Goal: Transaction & Acquisition: Purchase product/service

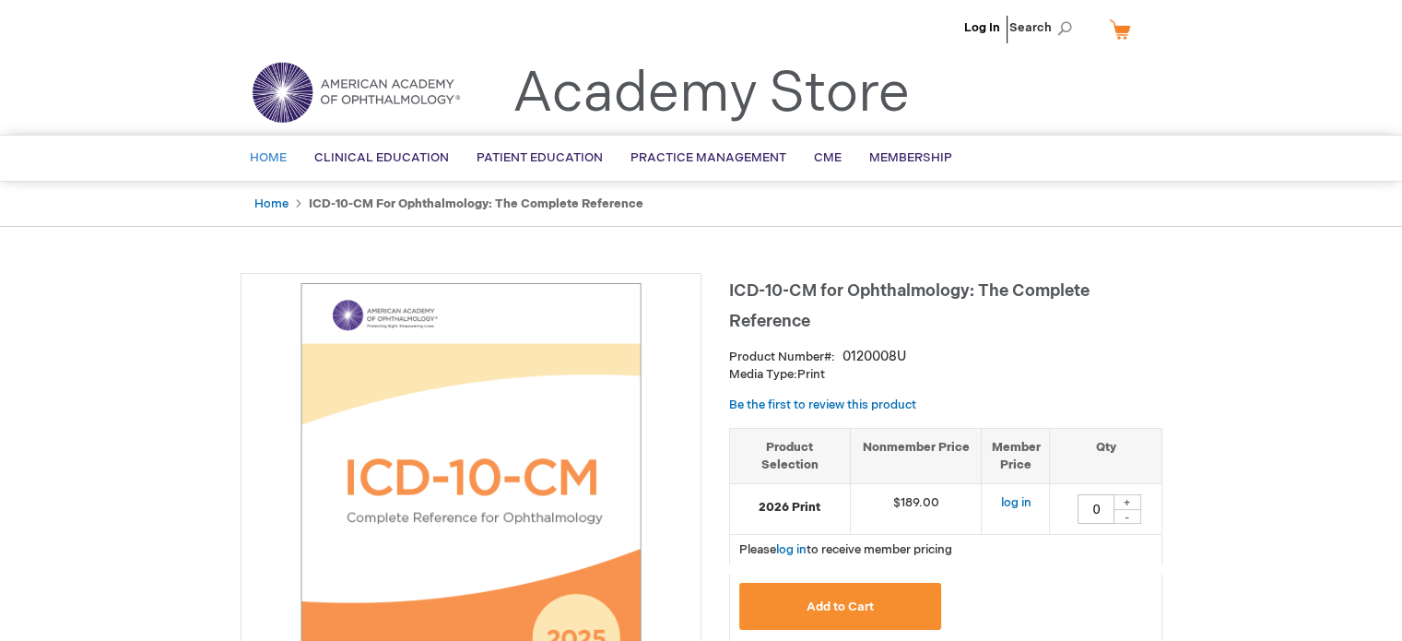
click at [263, 153] on span "Home" at bounding box center [268, 157] width 37 height 15
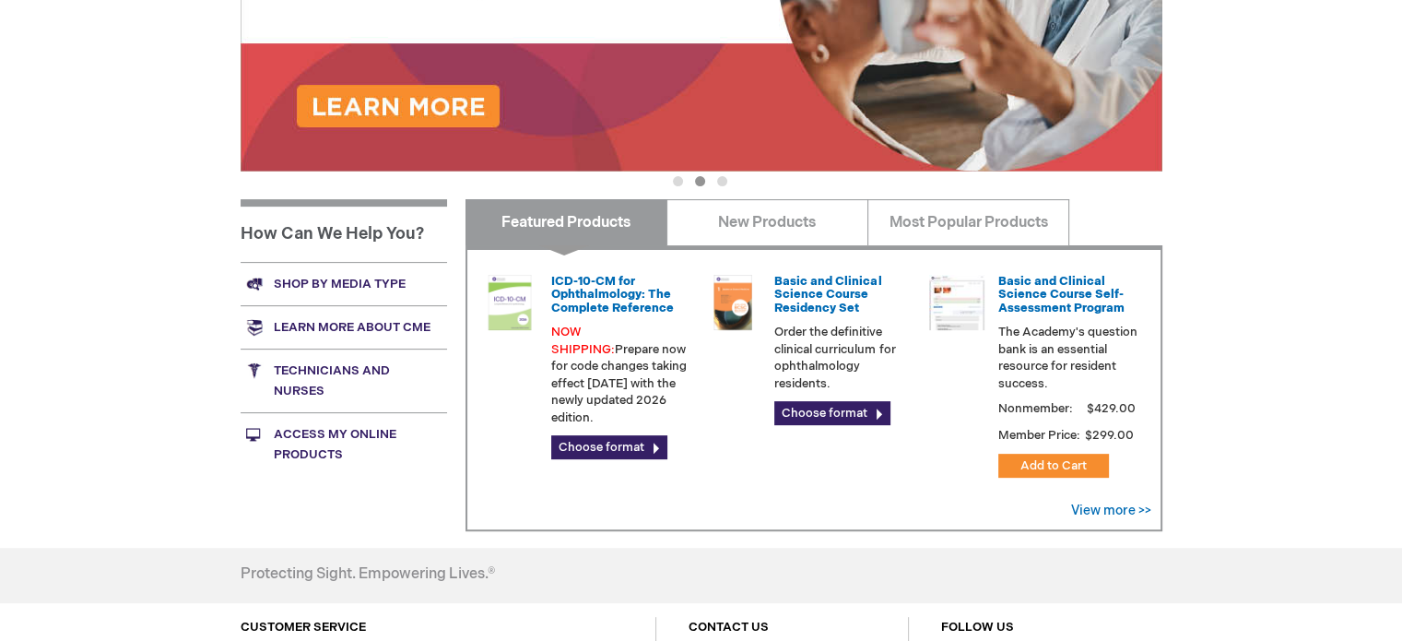
scroll to position [553, 0]
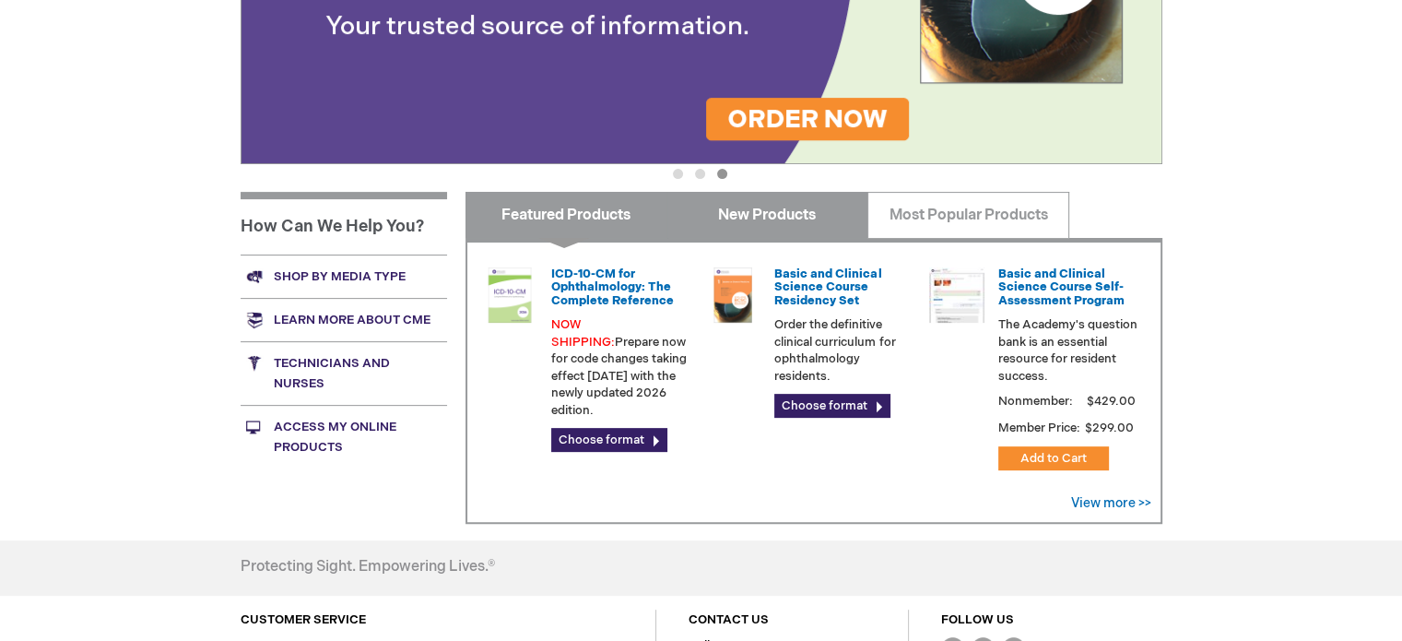
click at [753, 211] on link "New Products" at bounding box center [767, 215] width 202 height 46
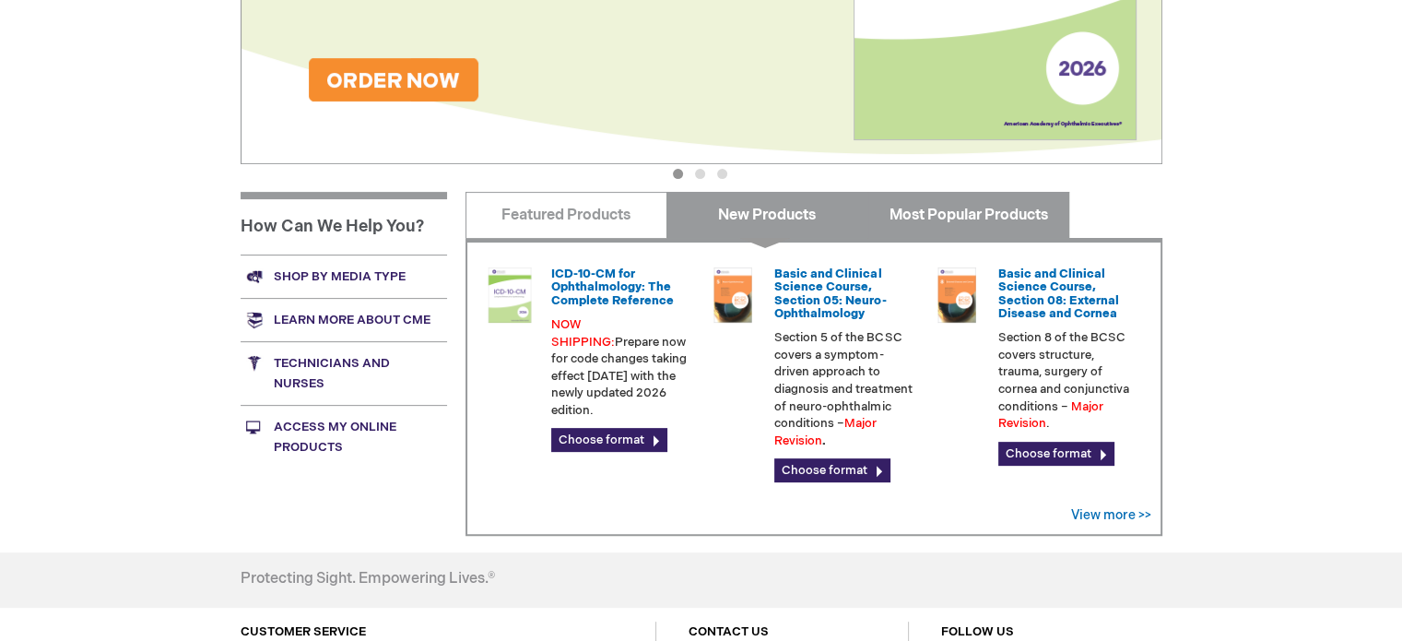
click at [986, 222] on link "Most Popular Products" at bounding box center [968, 215] width 202 height 46
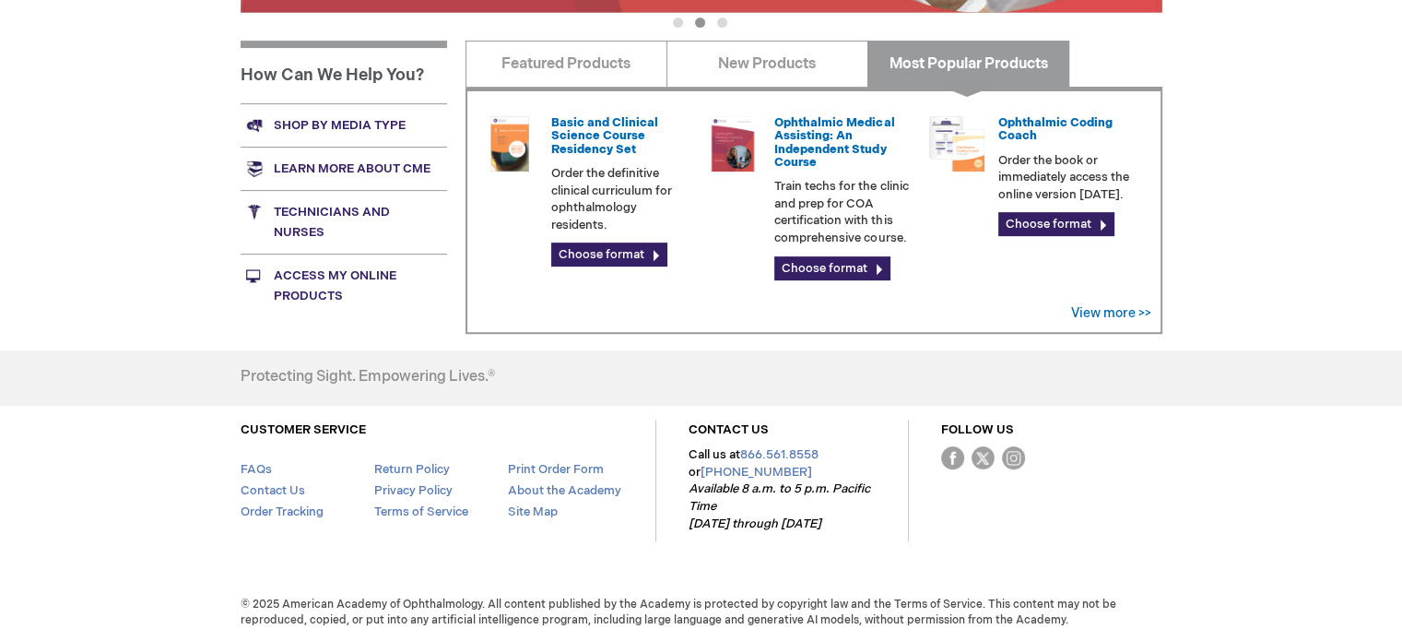
scroll to position [428, 0]
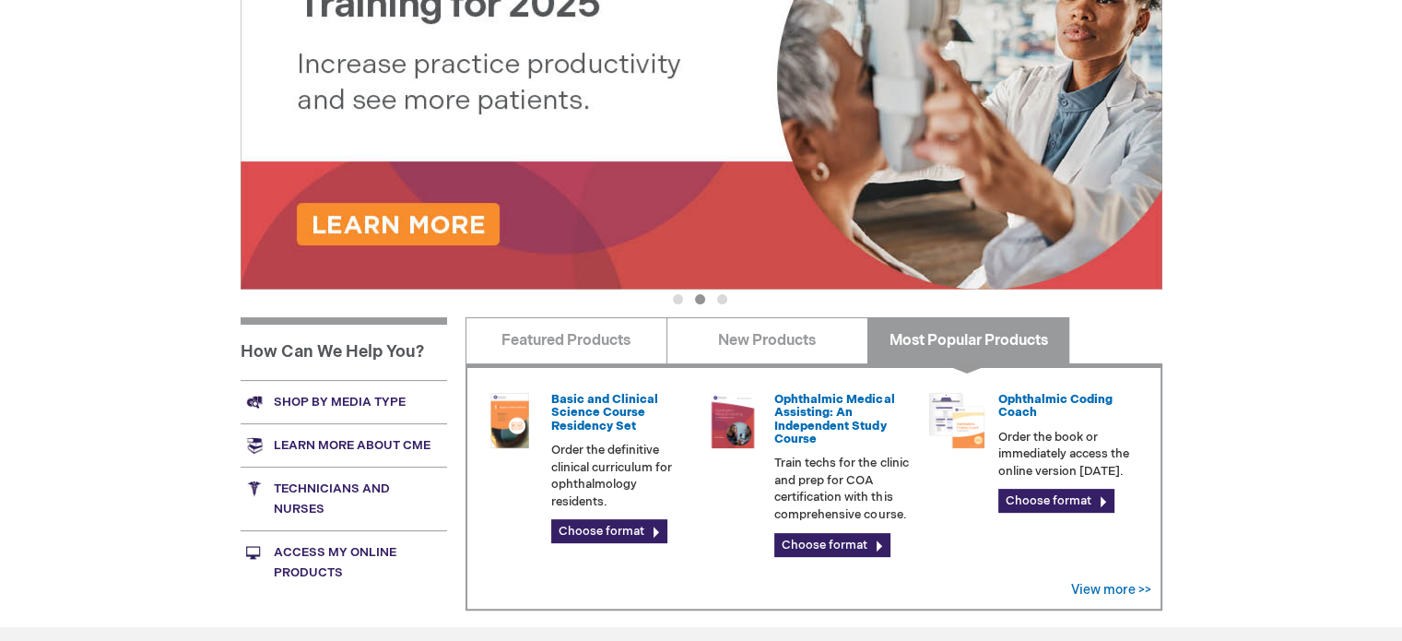
click at [367, 401] on link "Shop by media type" at bounding box center [344, 401] width 206 height 43
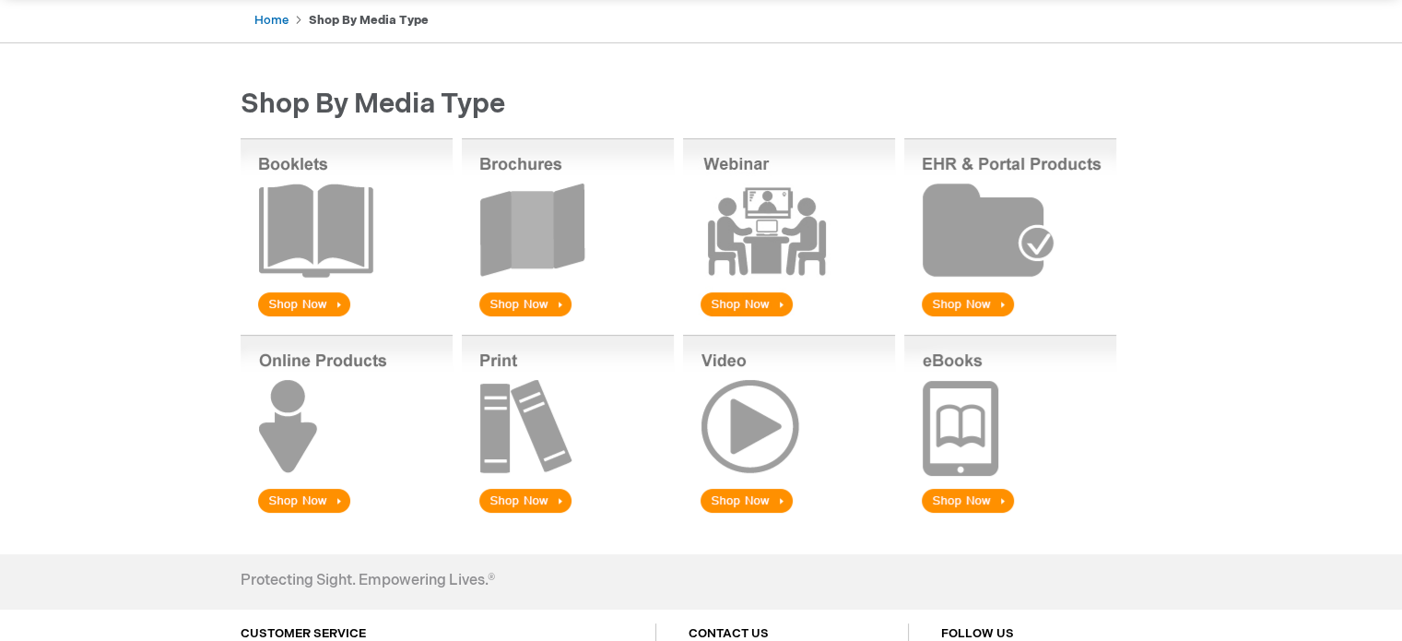
scroll to position [184, 0]
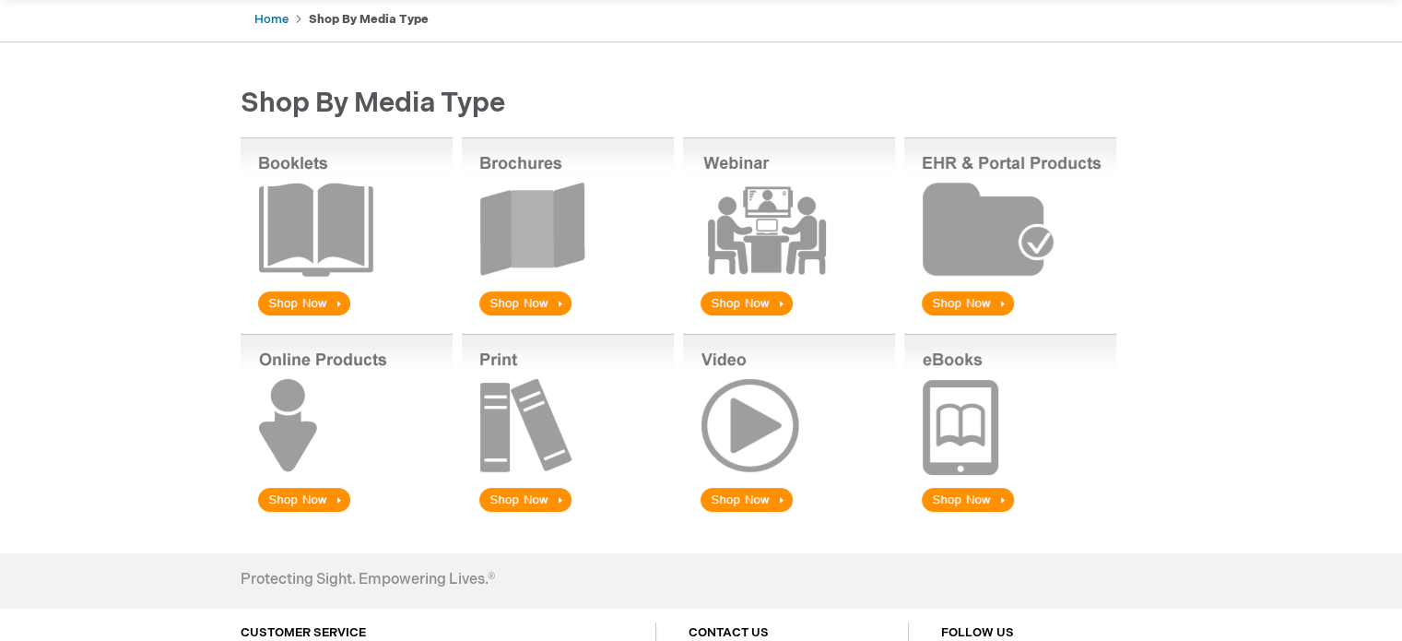
click at [308, 287] on img at bounding box center [347, 228] width 212 height 182
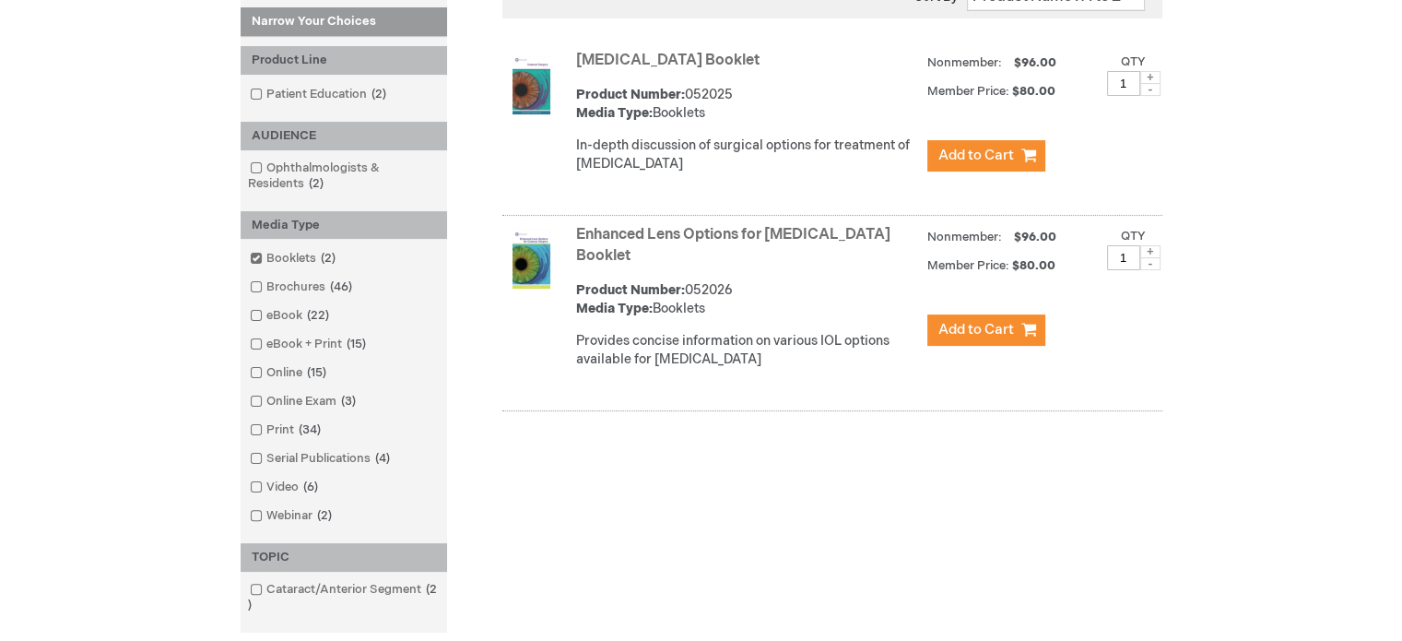
scroll to position [277, 0]
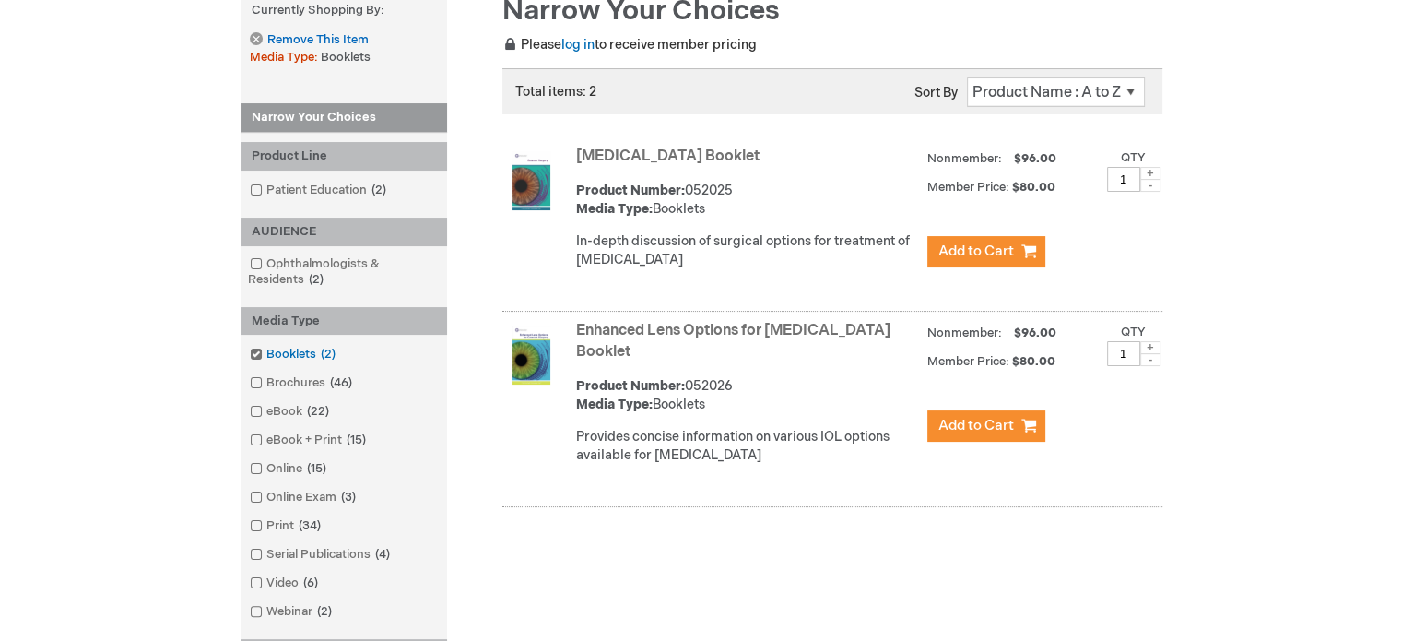
click at [297, 347] on link "Booklets 2 items" at bounding box center [294, 355] width 98 height 18
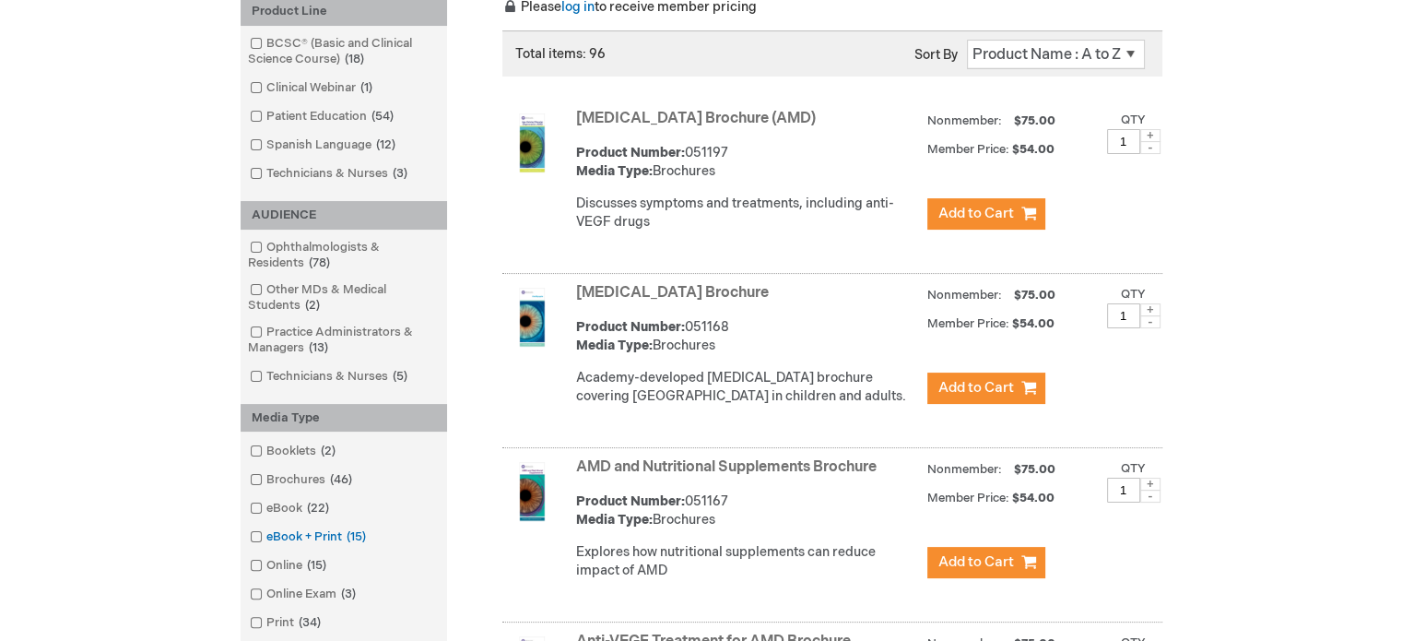
scroll to position [369, 0]
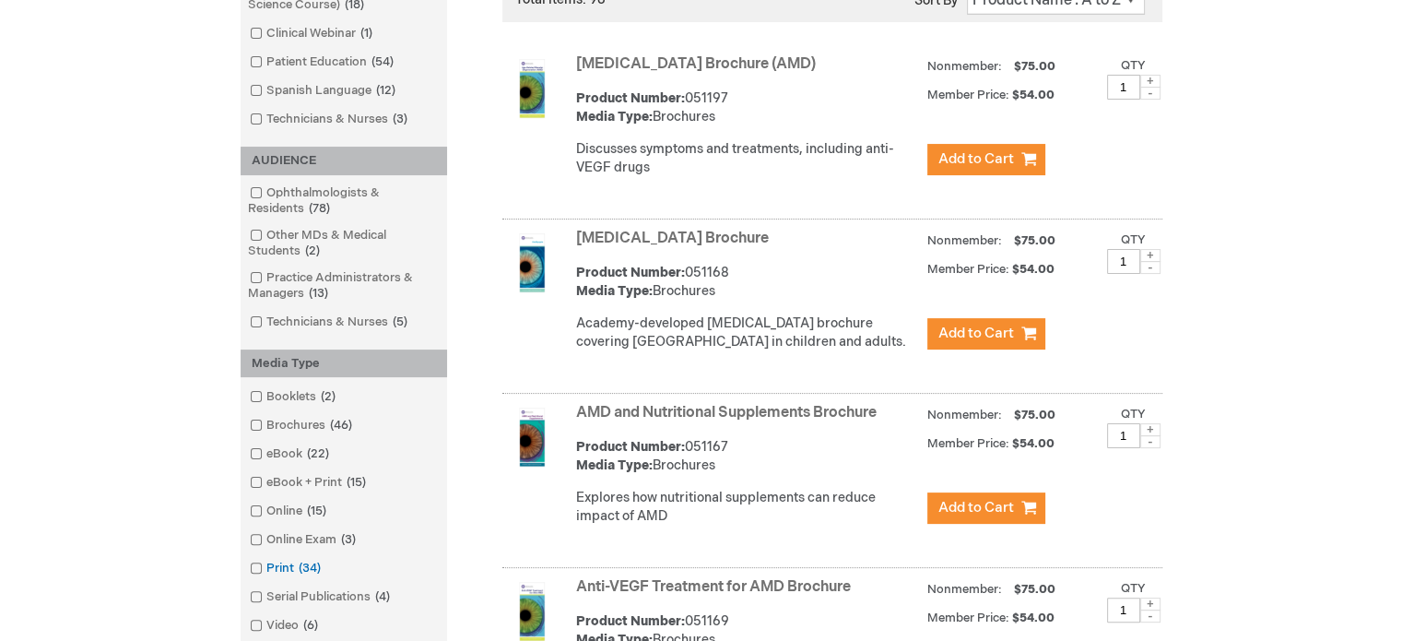
click at [248, 565] on input "checkbox" at bounding box center [248, 566] width 12 height 12
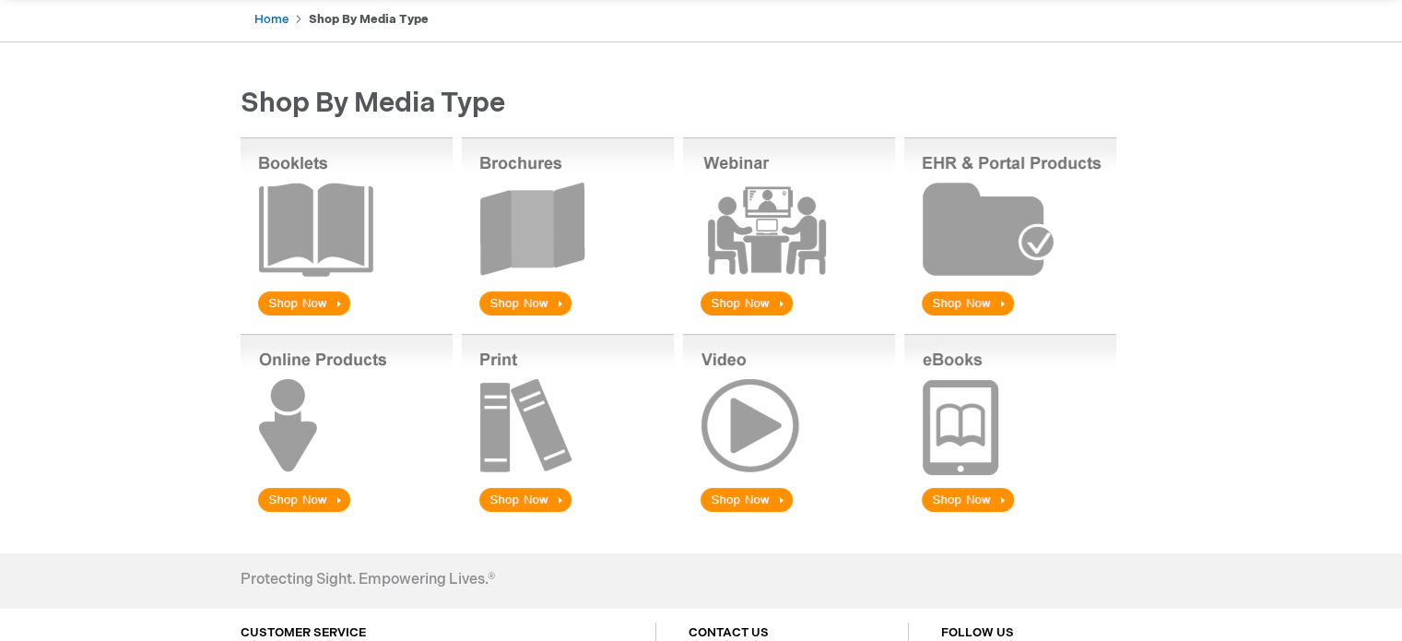
click at [535, 490] on img at bounding box center [568, 425] width 212 height 182
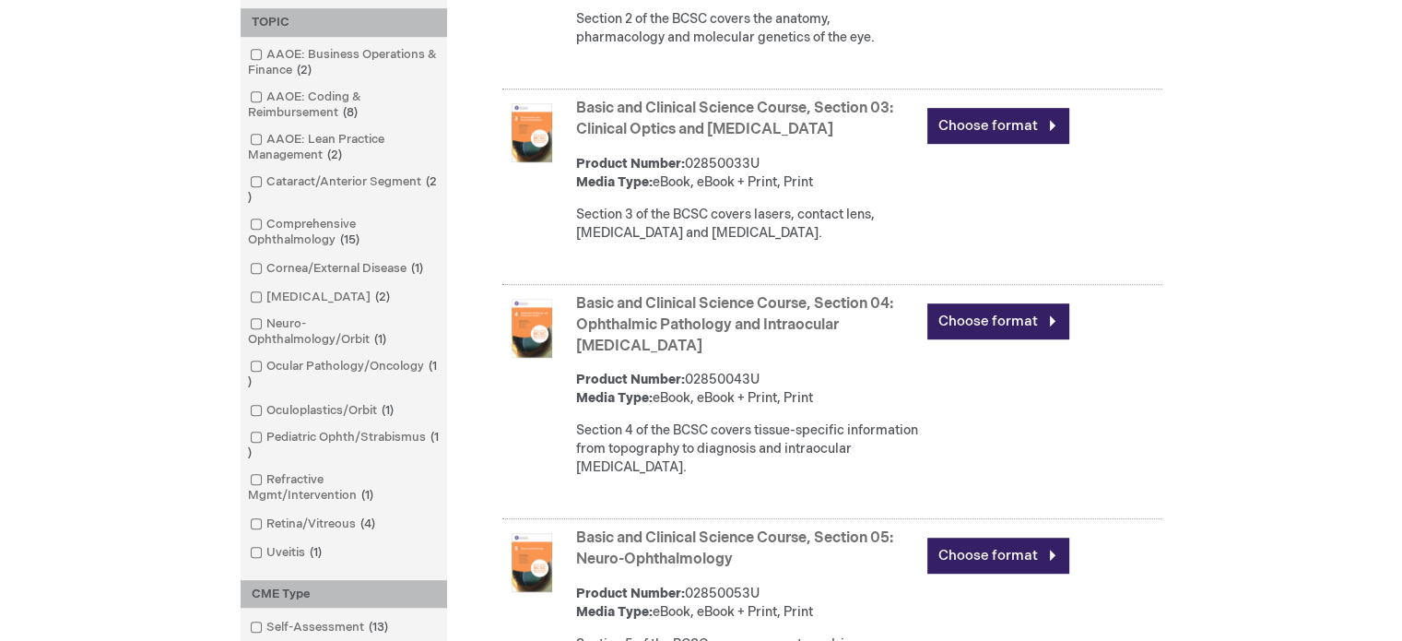
scroll to position [1106, 0]
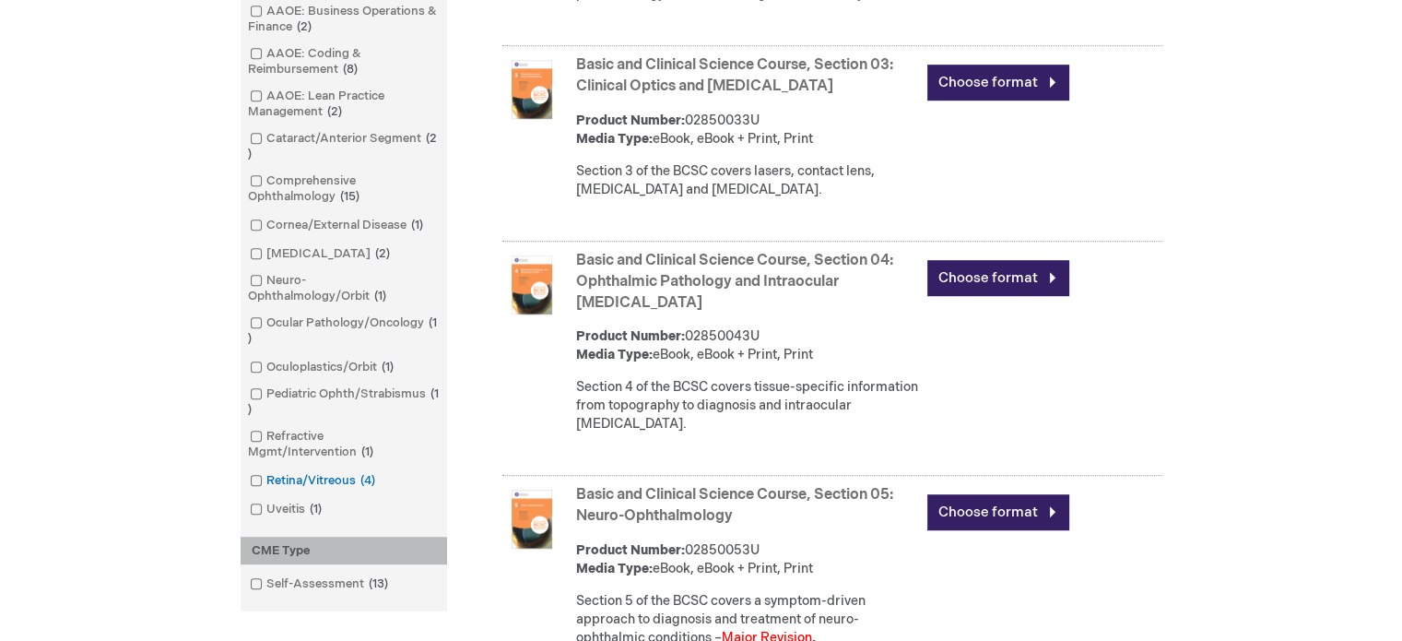
click at [266, 486] on span at bounding box center [266, 480] width 0 height 15
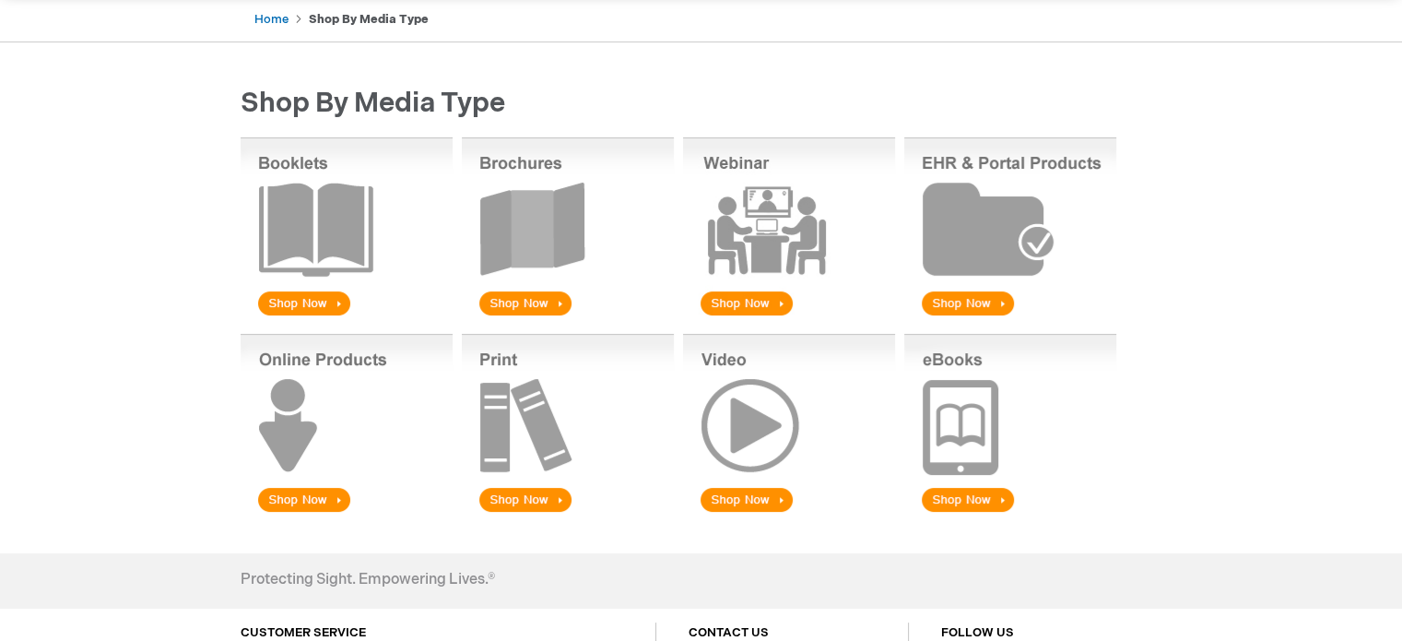
click at [532, 504] on img at bounding box center [568, 425] width 212 height 182
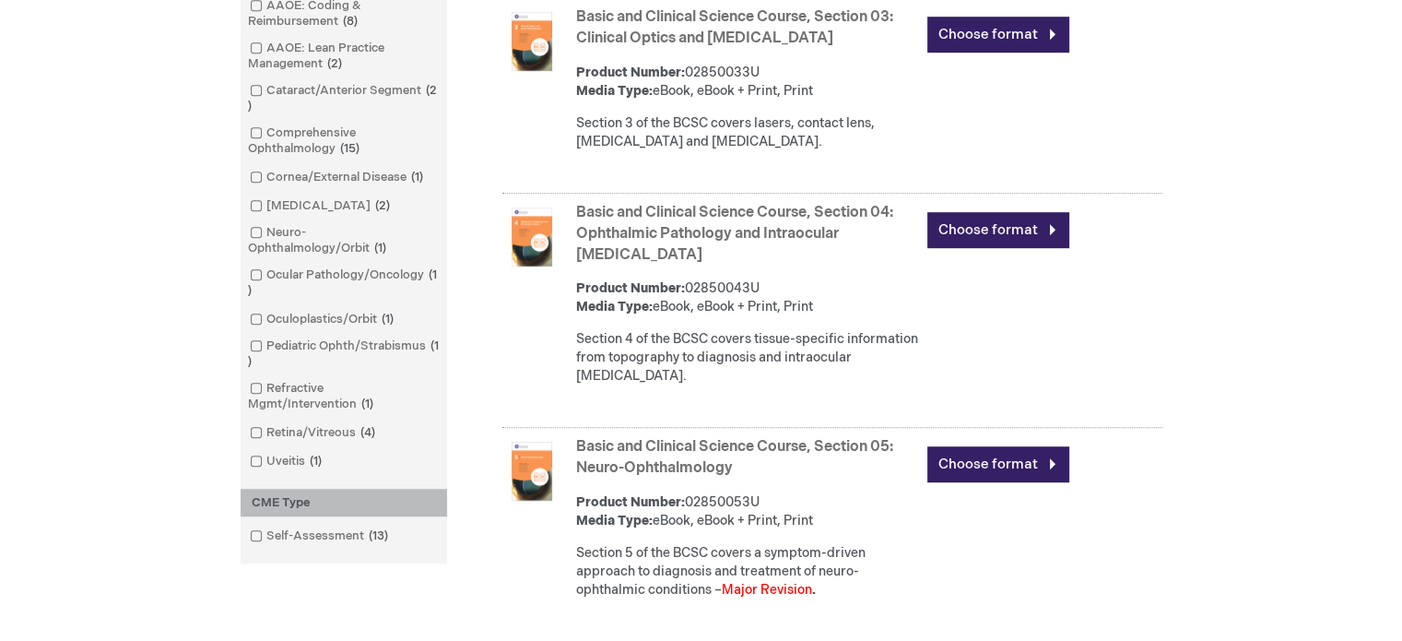
scroll to position [1198, 0]
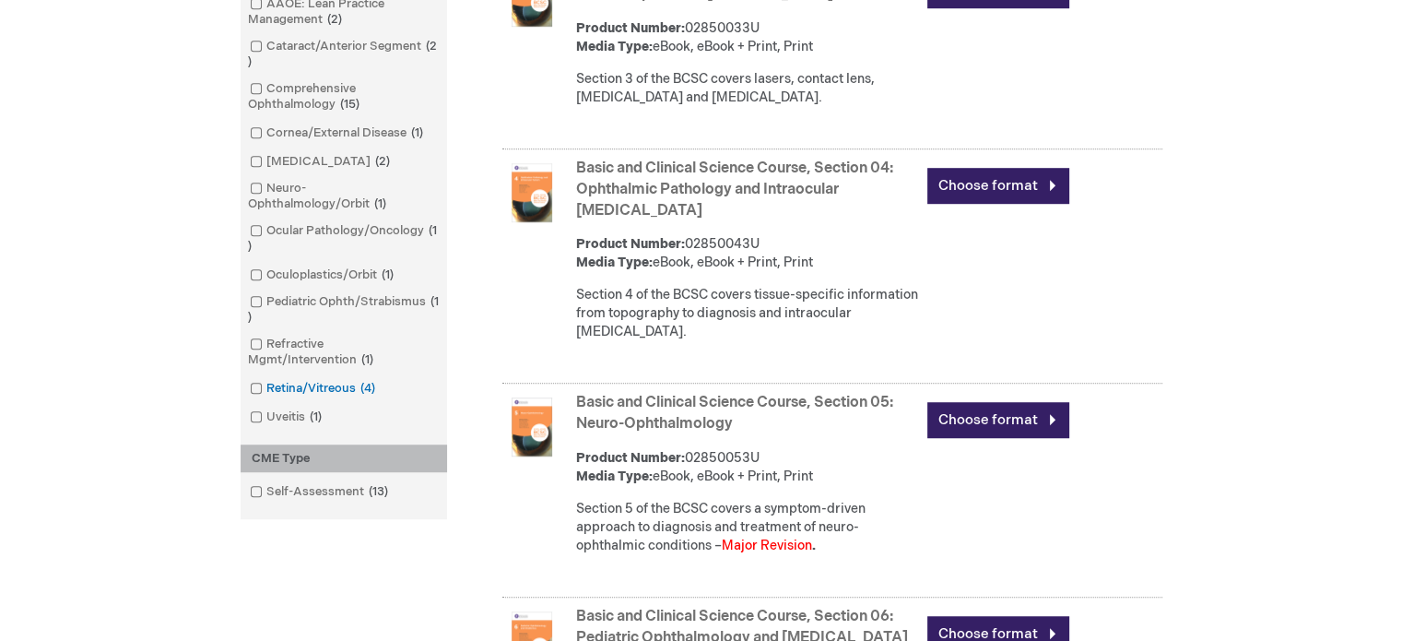
click at [266, 394] on span at bounding box center [266, 388] width 0 height 15
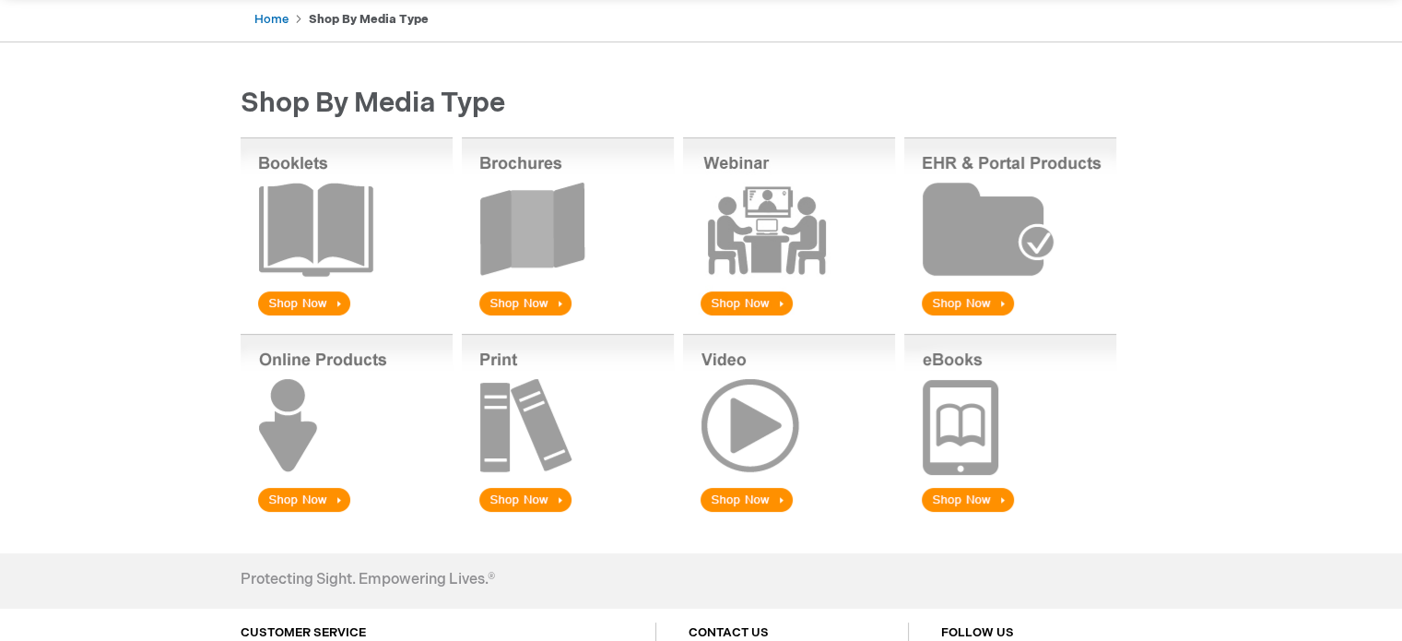
click at [509, 494] on img at bounding box center [568, 425] width 212 height 182
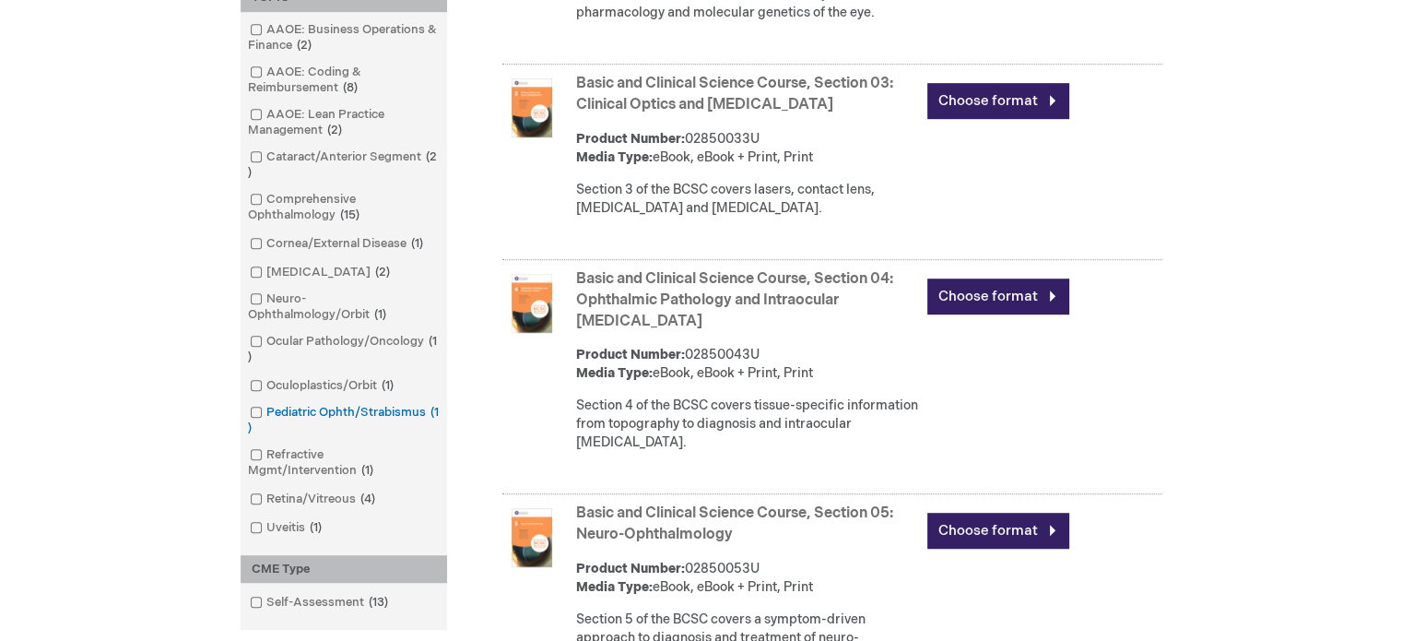
scroll to position [1198, 0]
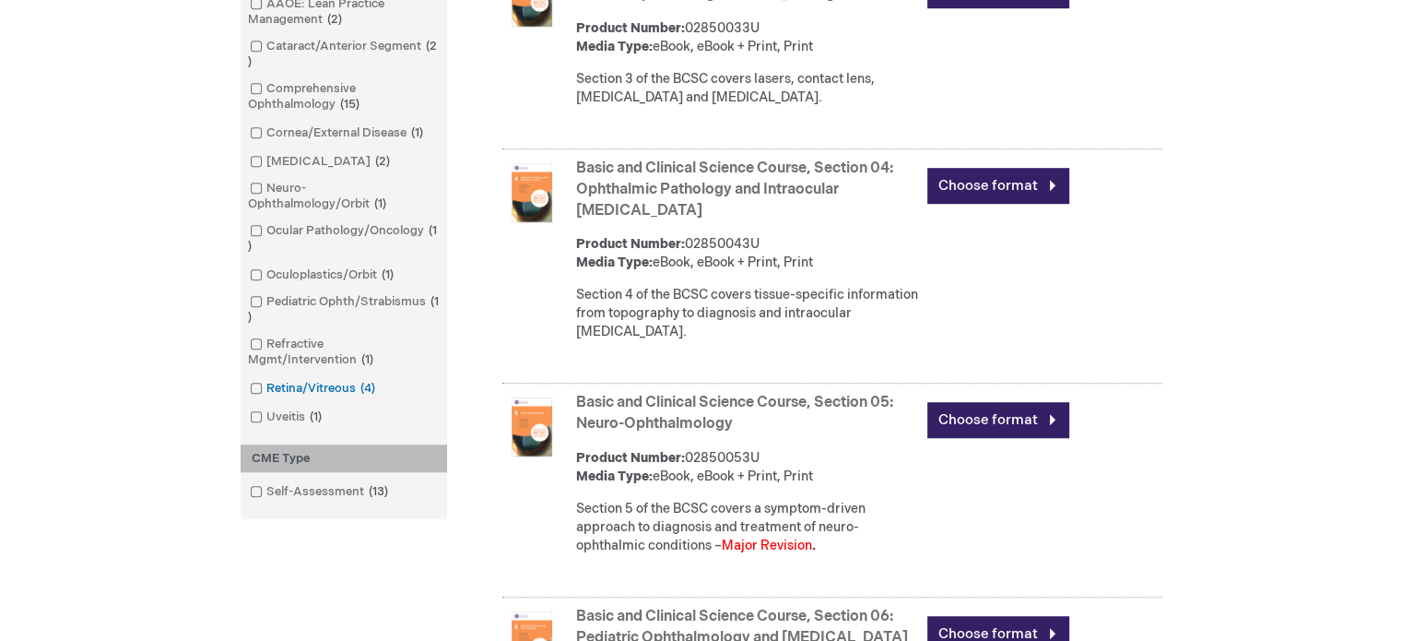
click at [266, 394] on span at bounding box center [266, 388] width 0 height 15
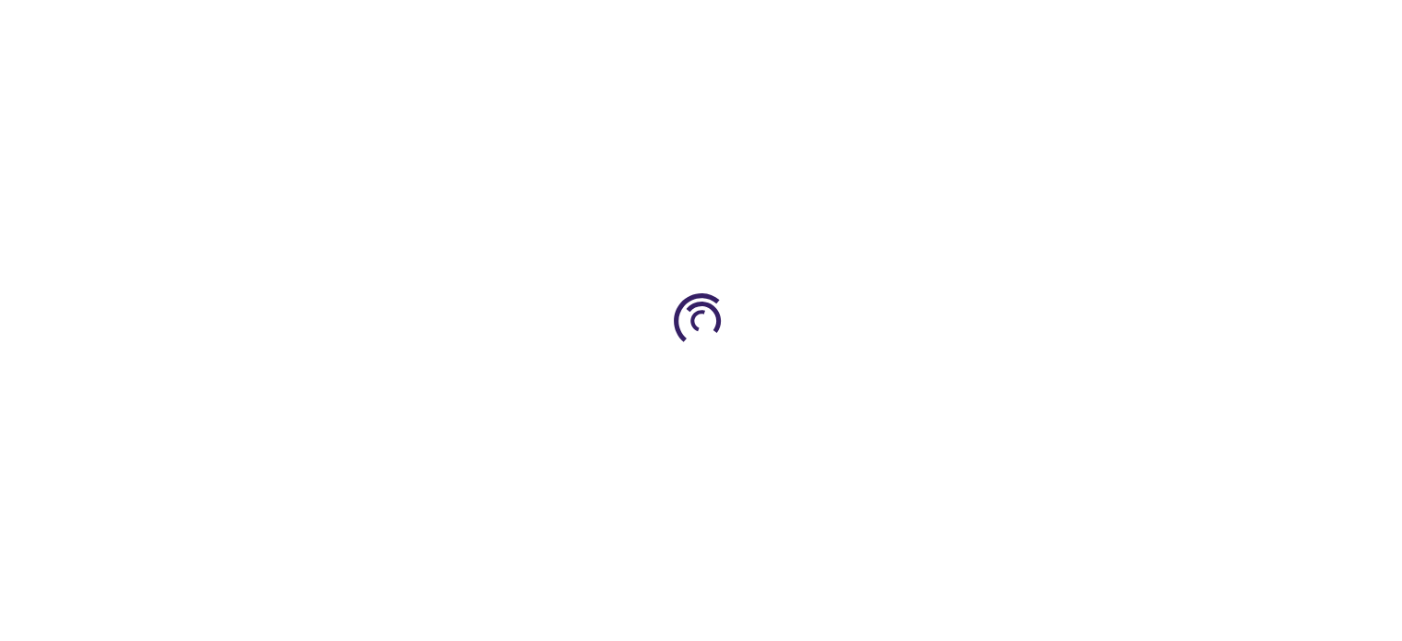
scroll to position [428, 0]
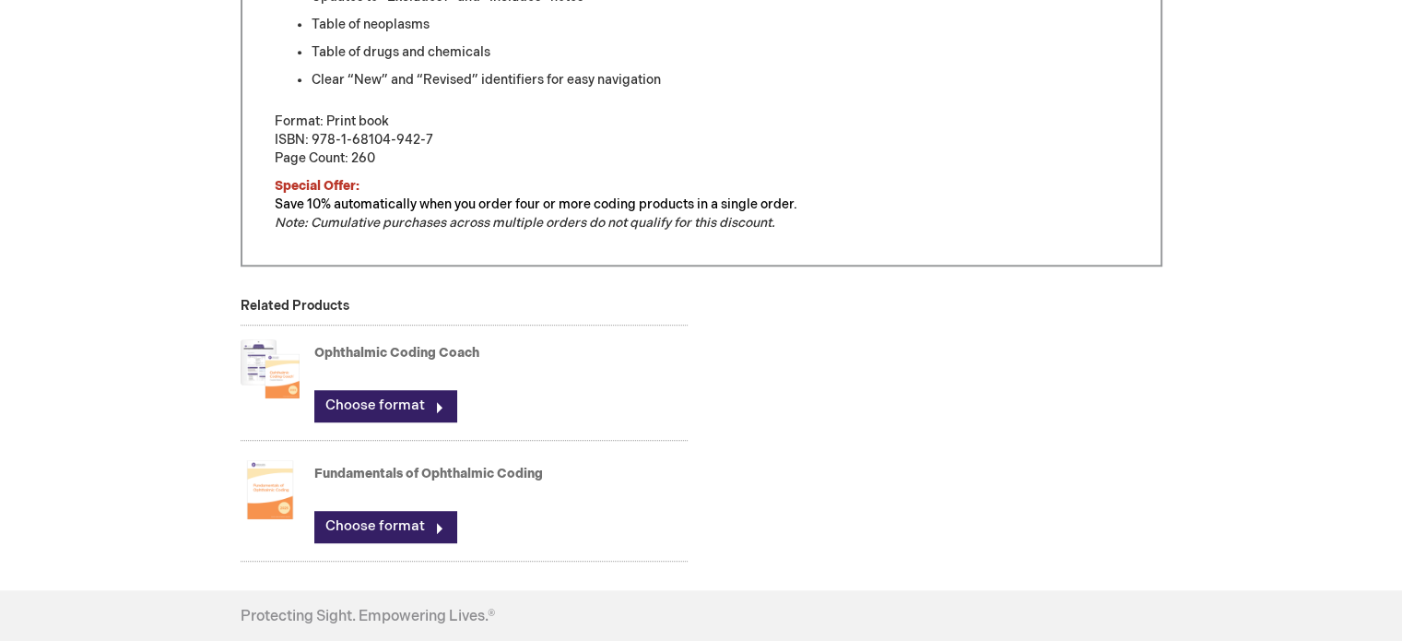
scroll to position [1198, 0]
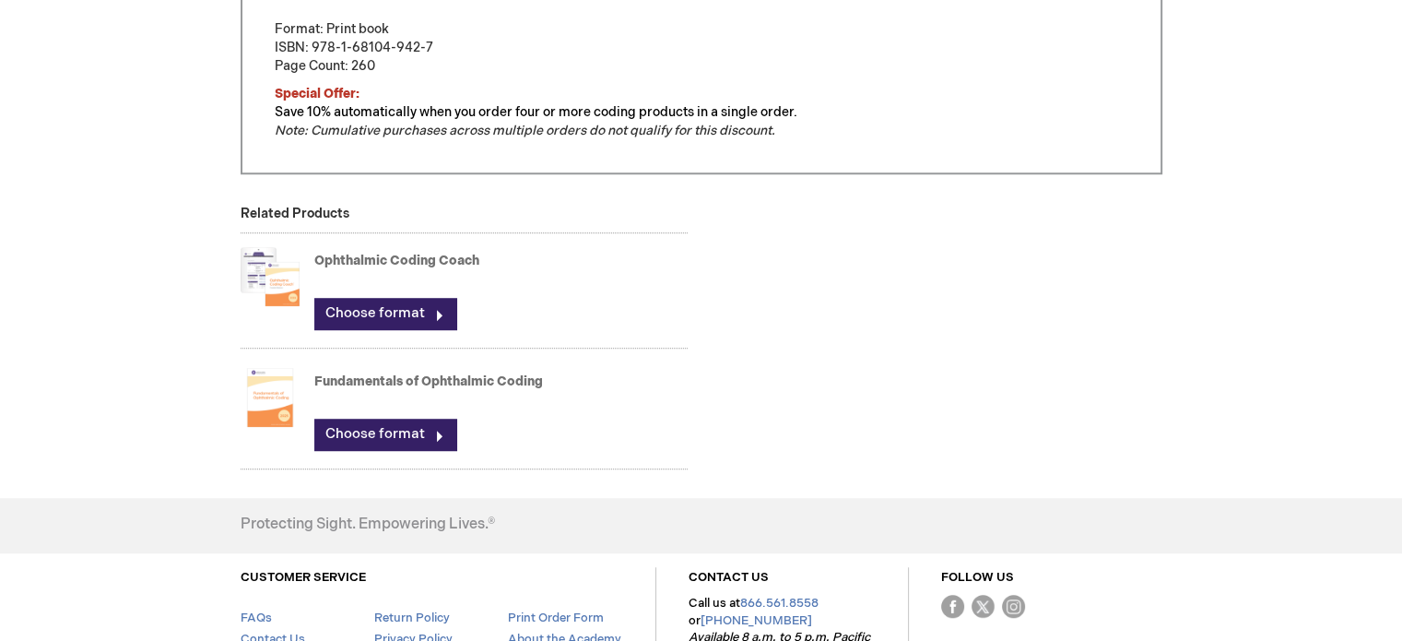
click at [279, 286] on img at bounding box center [270, 277] width 59 height 74
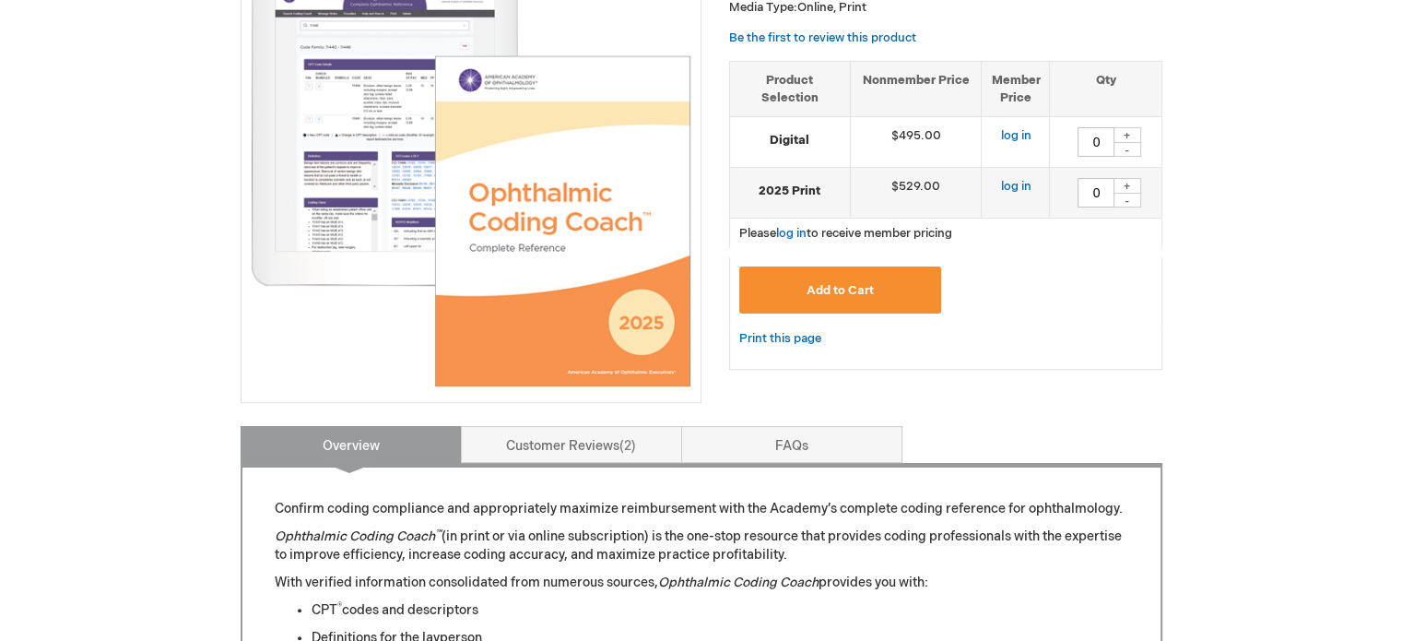
scroll to position [369, 0]
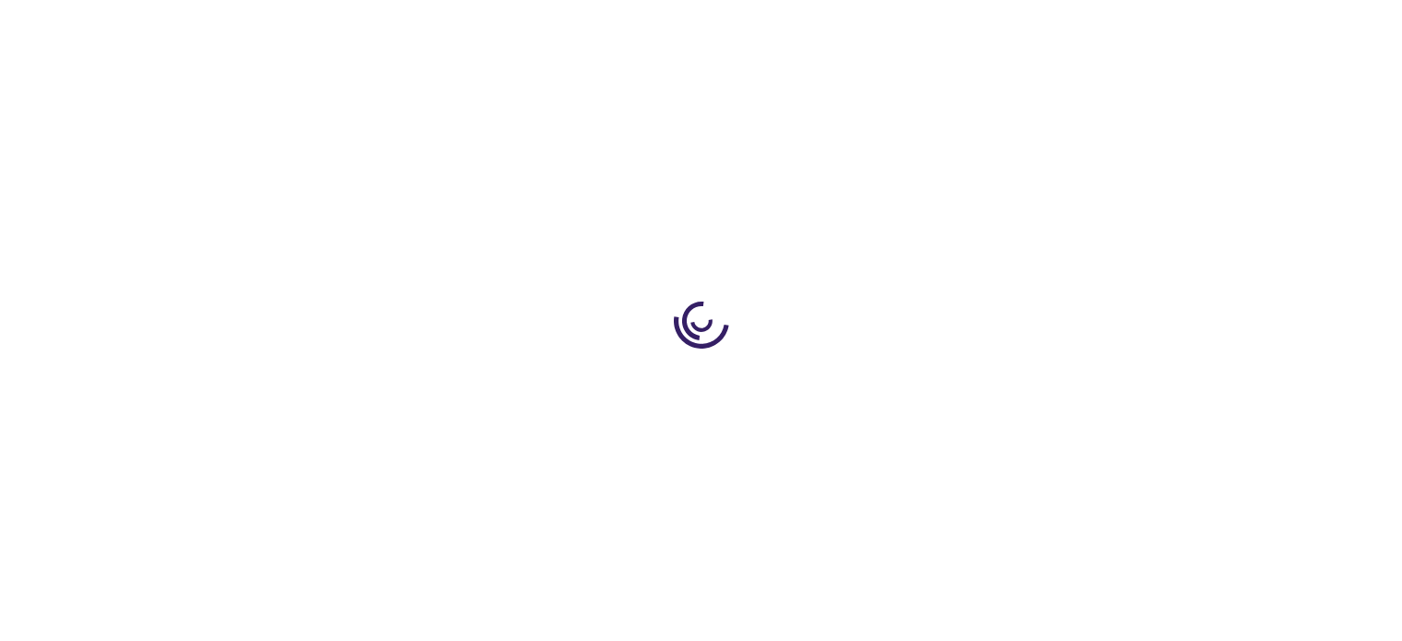
type input "0"
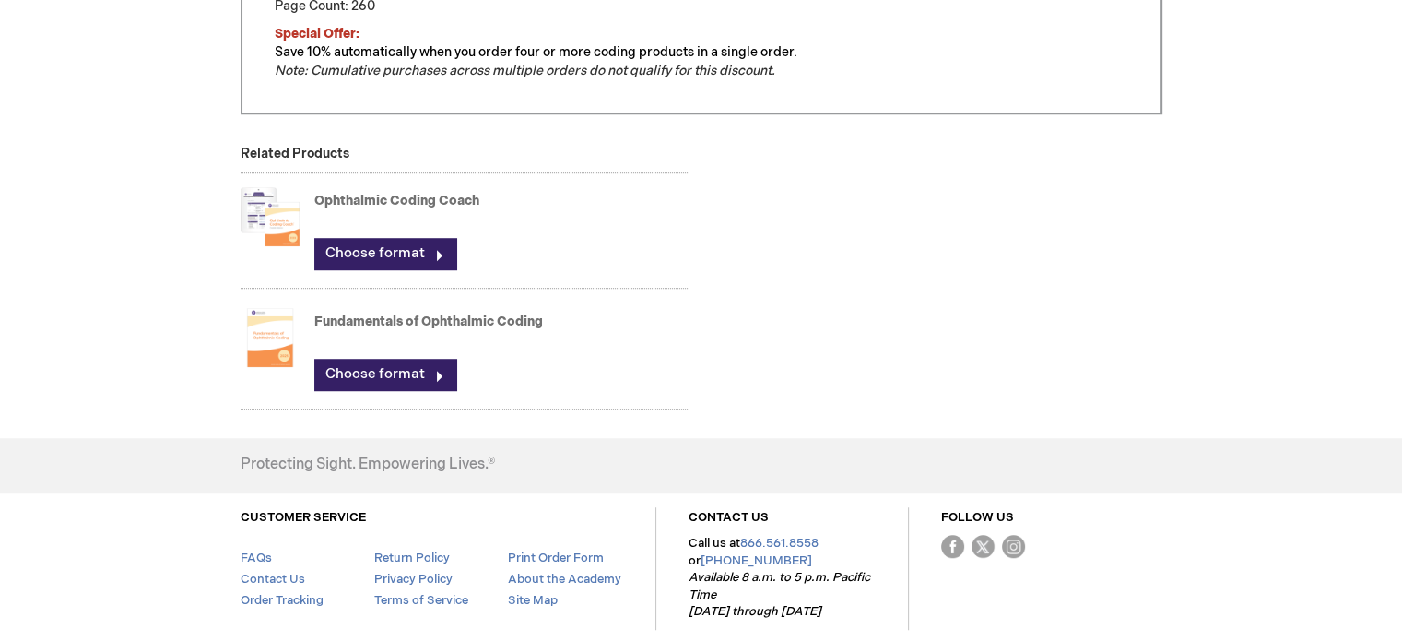
scroll to position [1290, 0]
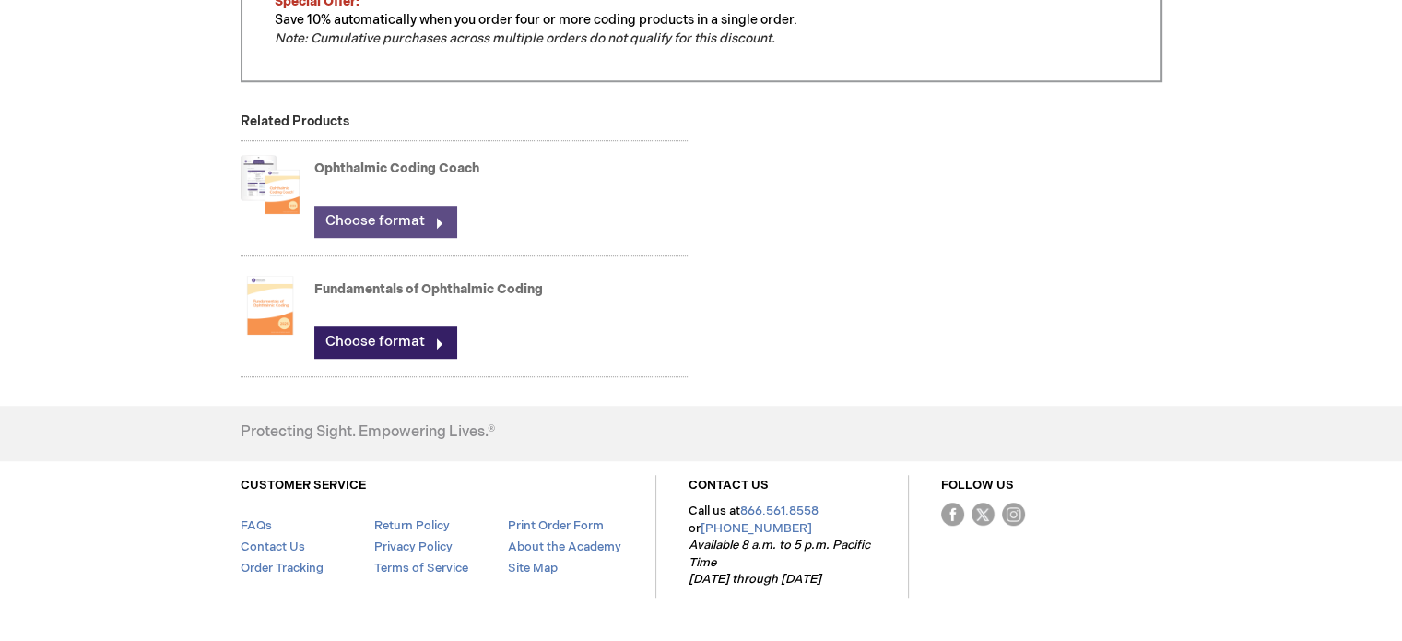
click at [354, 231] on link "Choose format" at bounding box center [385, 221] width 142 height 31
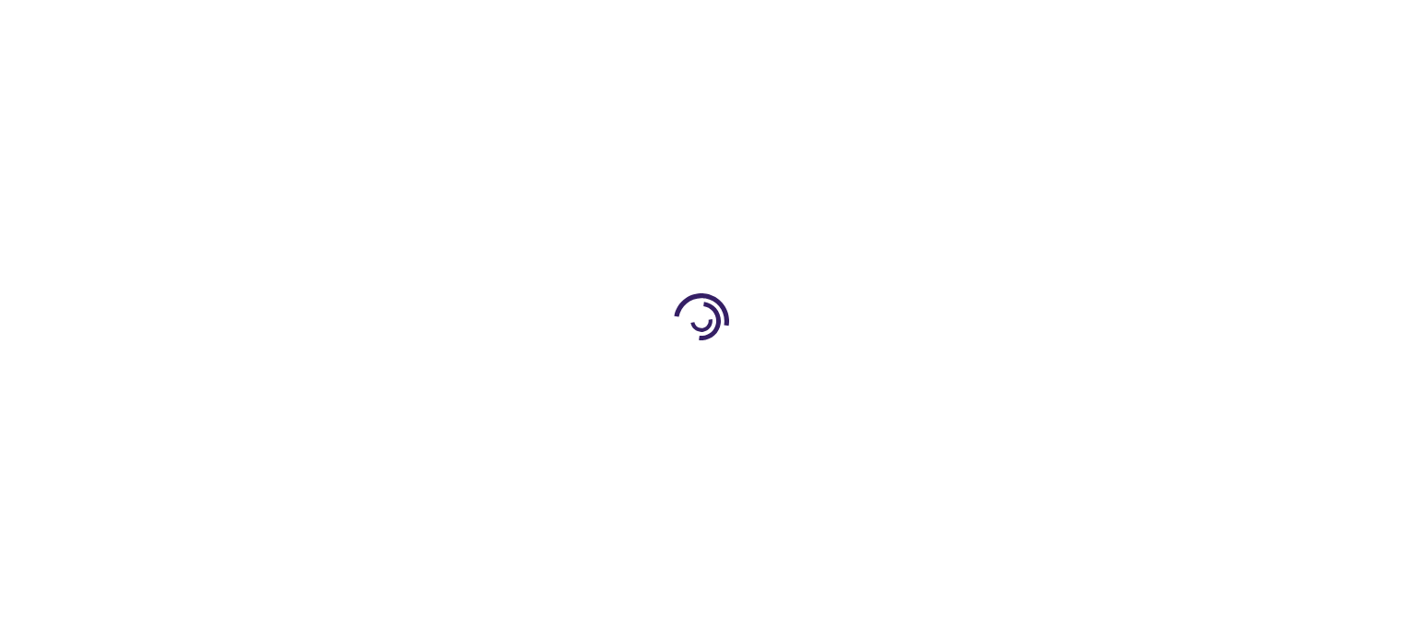
type input "0"
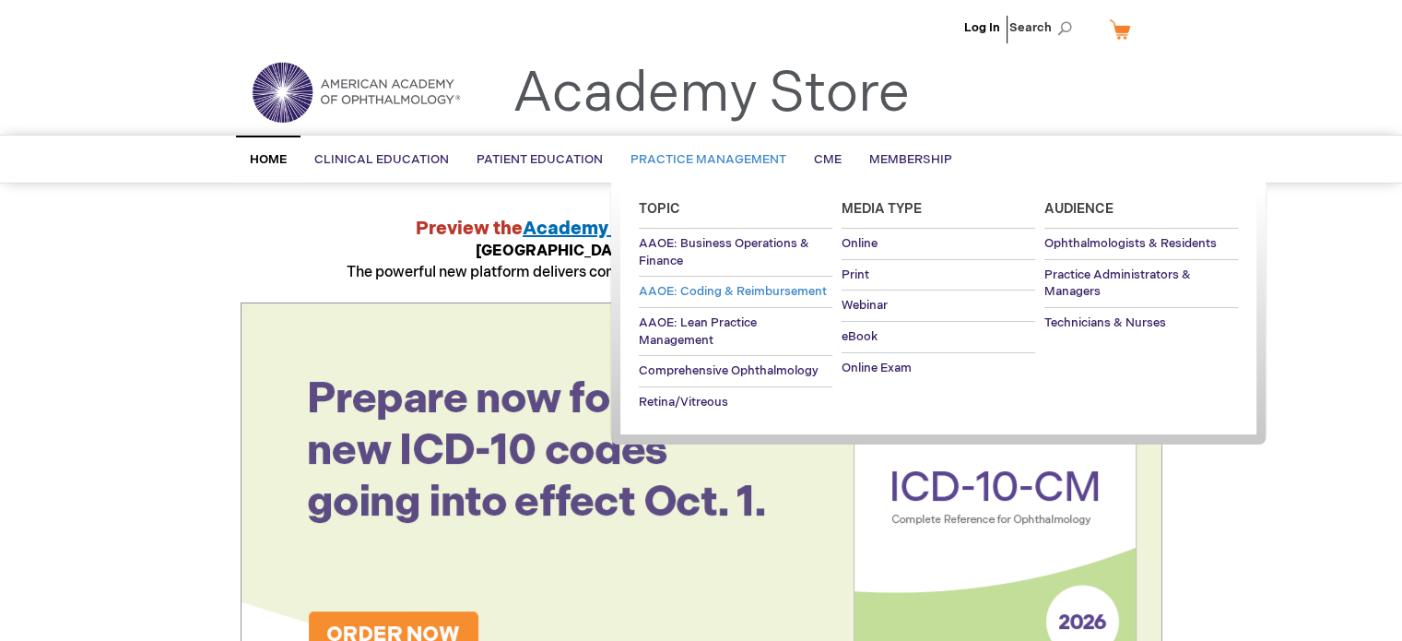
click at [702, 284] on span "AAOE: Coding & Reimbursement" at bounding box center [733, 291] width 188 height 15
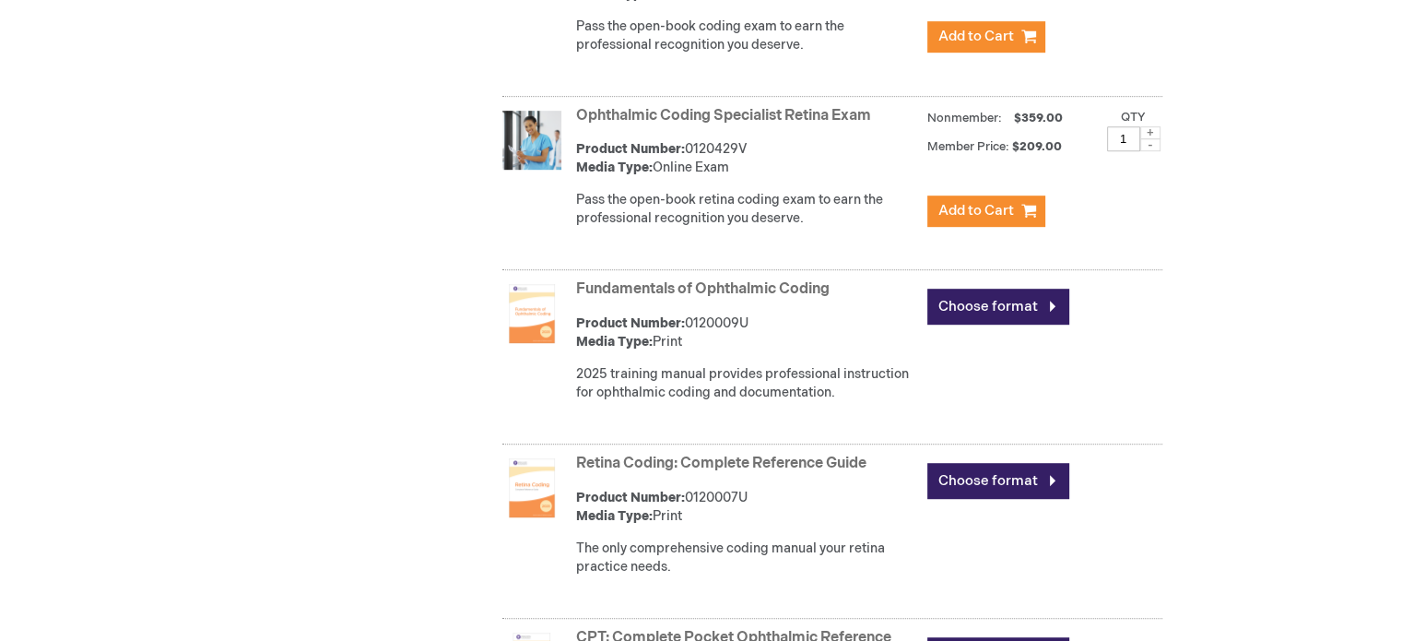
scroll to position [1106, 0]
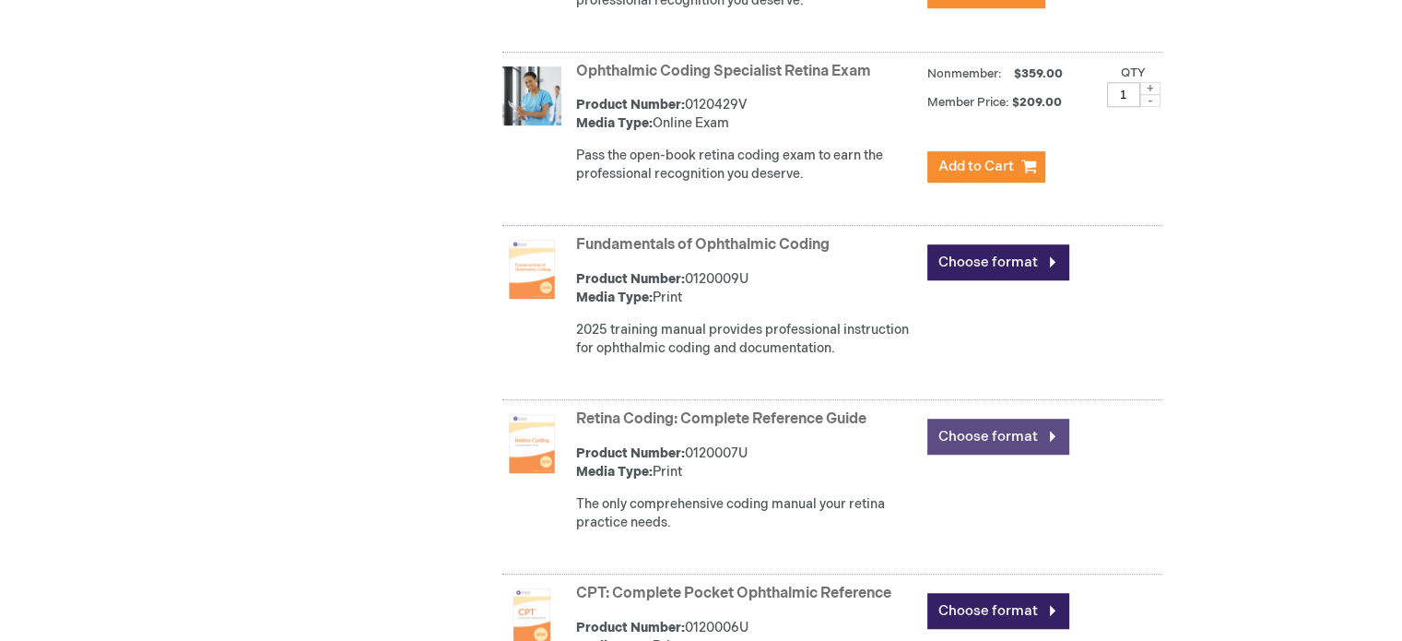
click at [977, 435] on link "Choose format" at bounding box center [998, 436] width 142 height 36
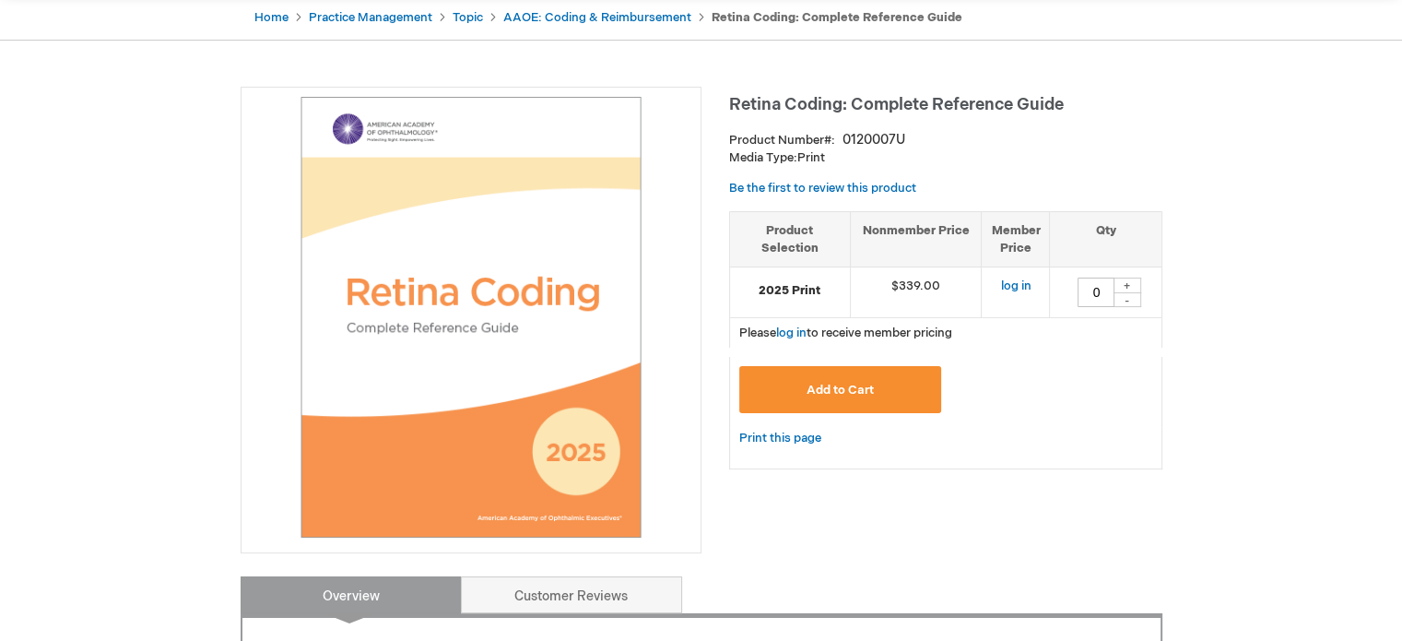
scroll to position [184, 0]
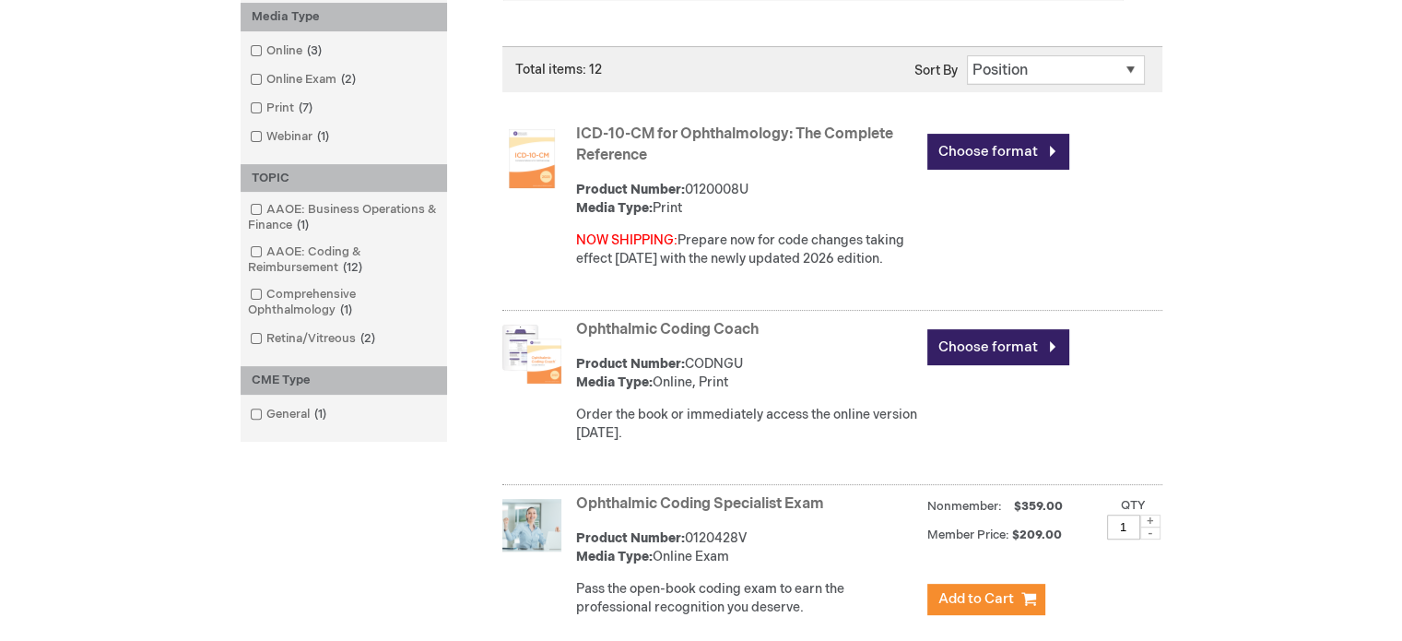
scroll to position [444, 0]
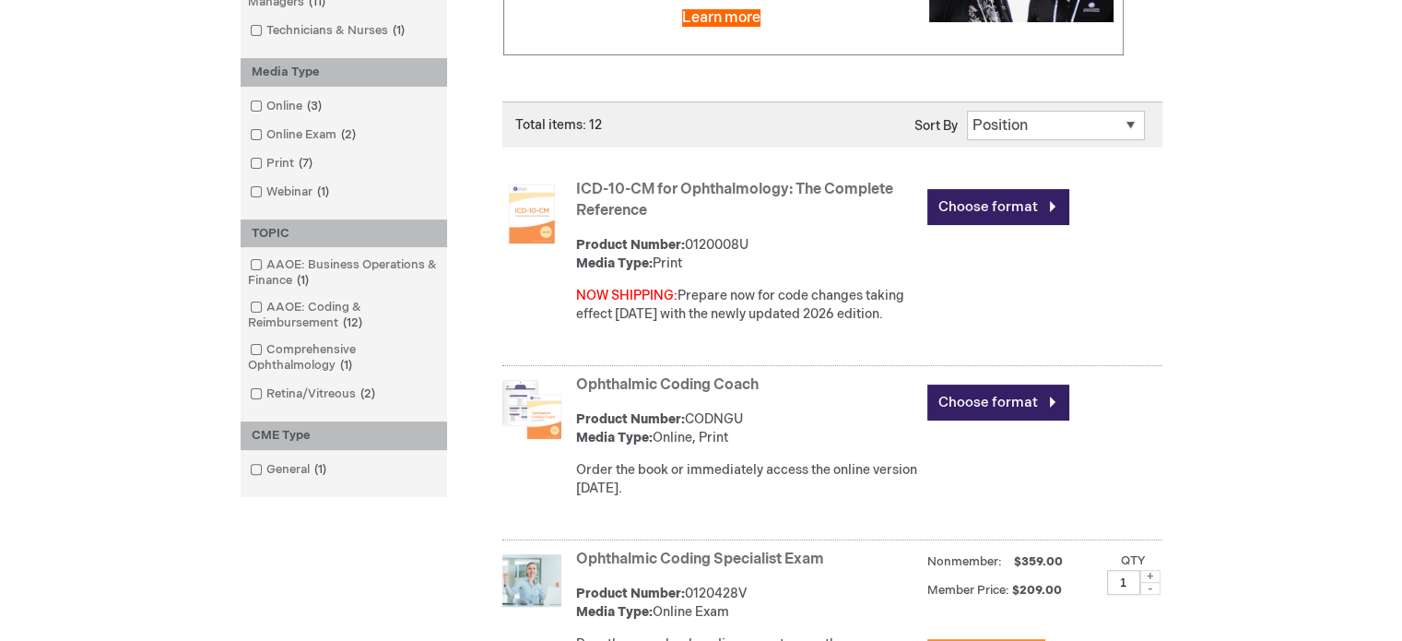
click at [1021, 111] on select "Position Product Name : A to Z Product Name : Z to A Price : Low to High Price …" at bounding box center [1056, 125] width 178 height 29
select select "newest_sort_date"
click at [967, 111] on select "Position Product Name : A to Z Product Name : Z to A Price : Low to High Price …" at bounding box center [1056, 125] width 178 height 29
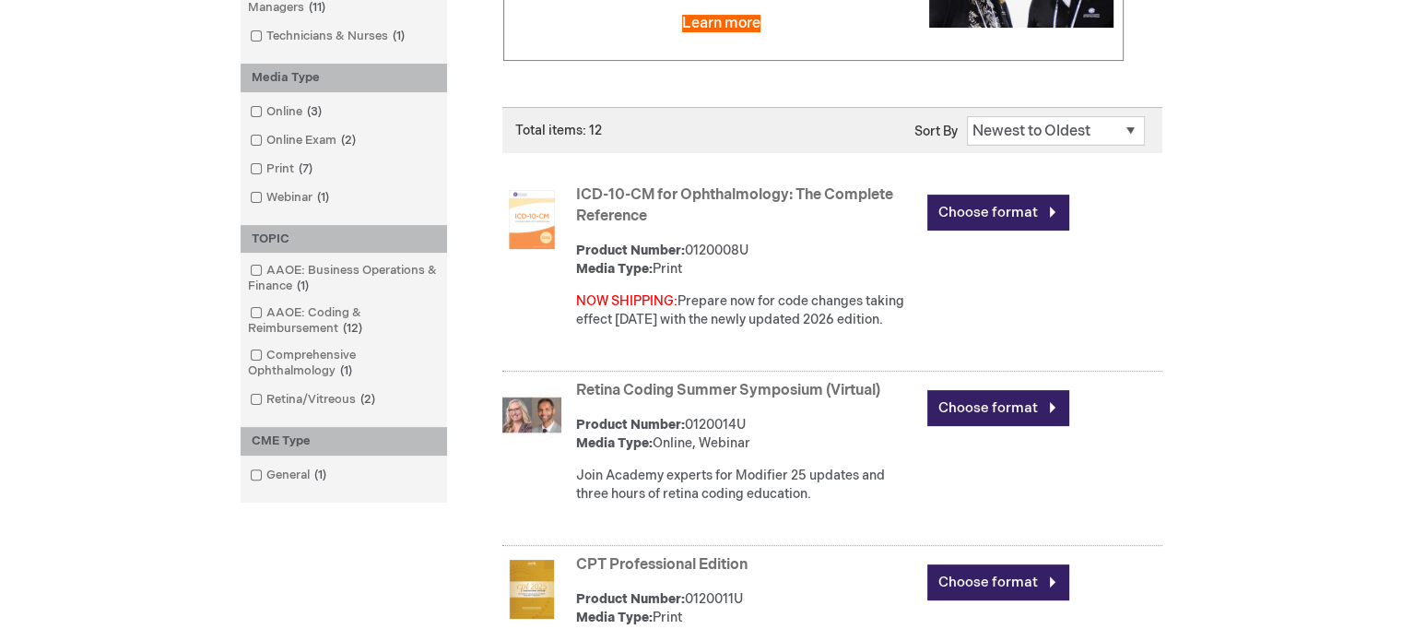
scroll to position [277, 0]
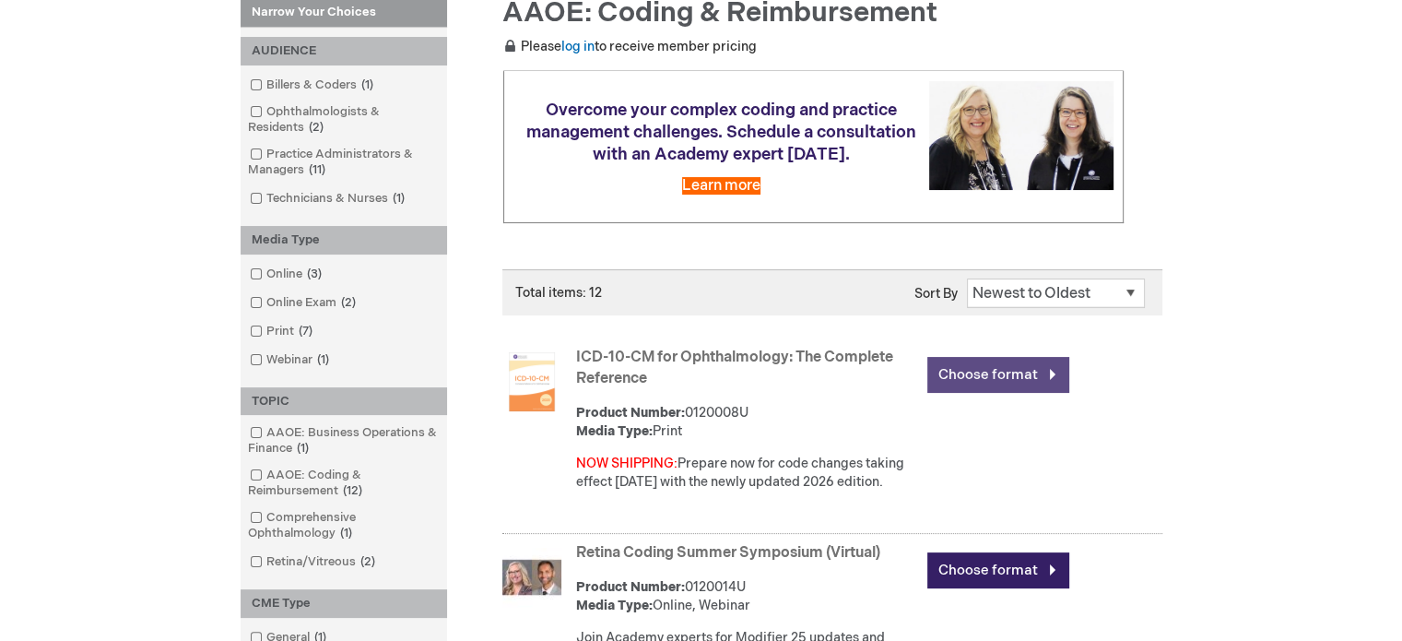
click at [969, 361] on link "Choose format" at bounding box center [998, 375] width 142 height 36
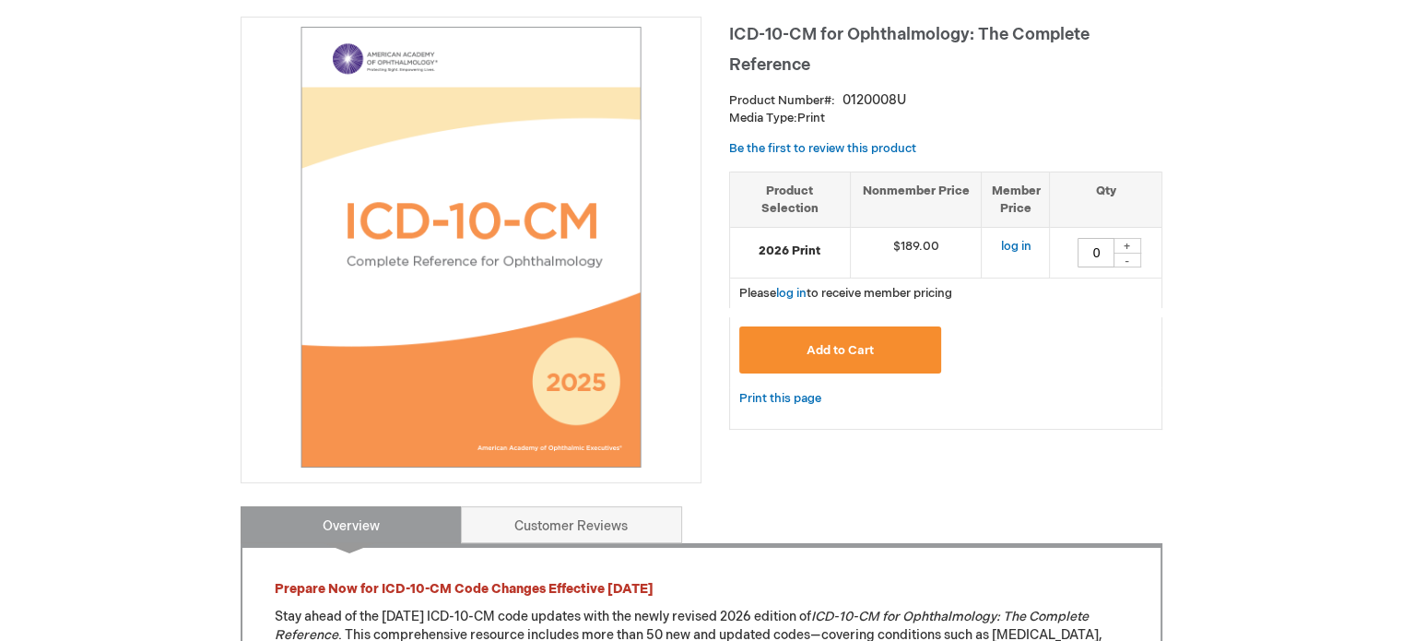
scroll to position [277, 0]
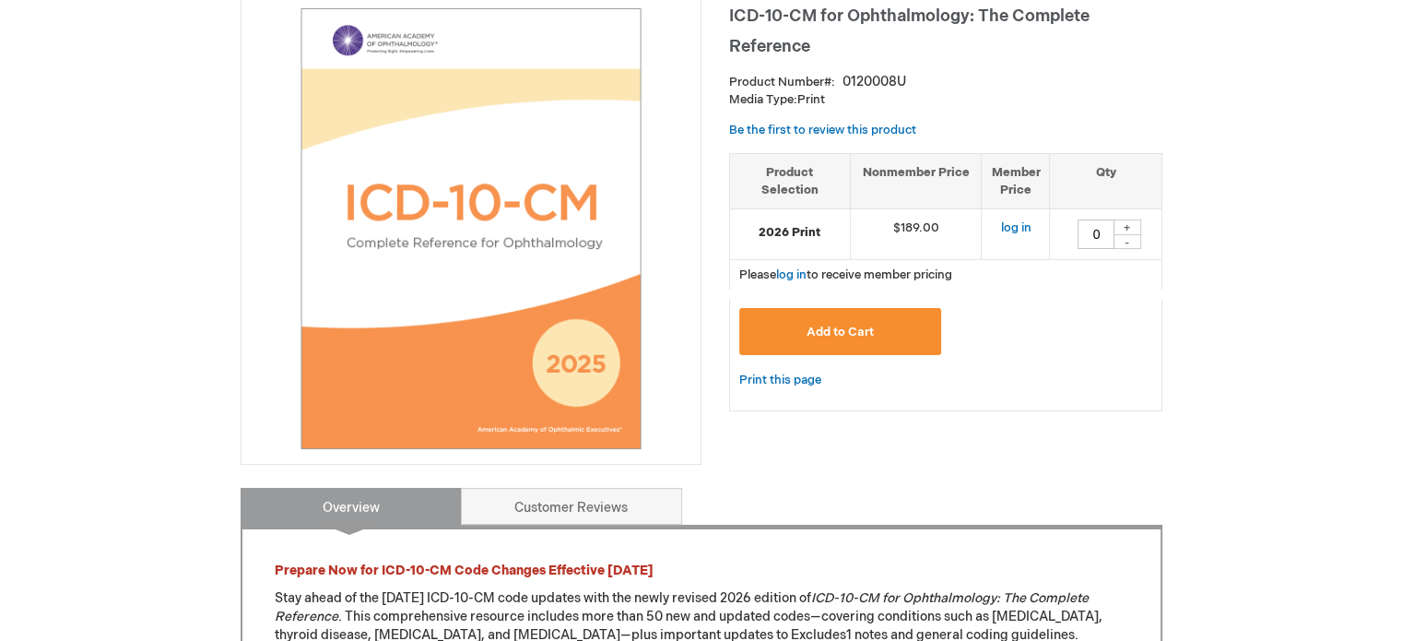
click at [878, 324] on button "Add to Cart" at bounding box center [840, 331] width 203 height 47
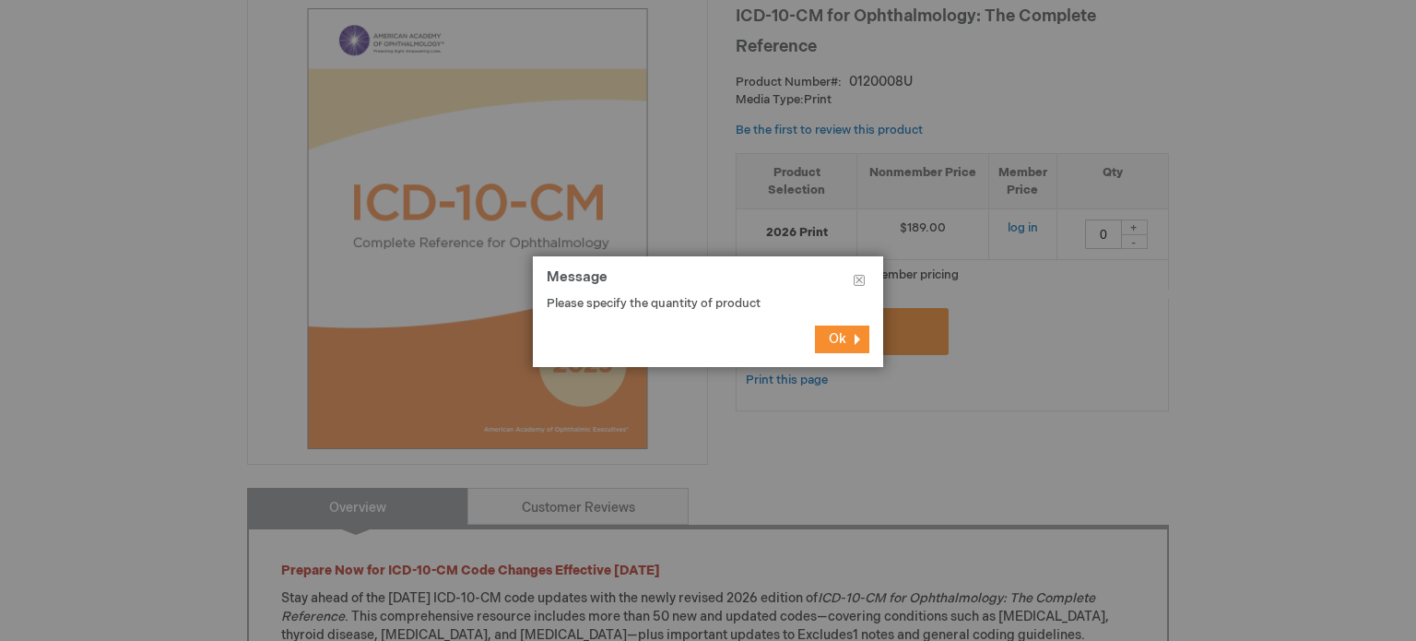
click at [860, 335] on button "Ok" at bounding box center [842, 339] width 54 height 28
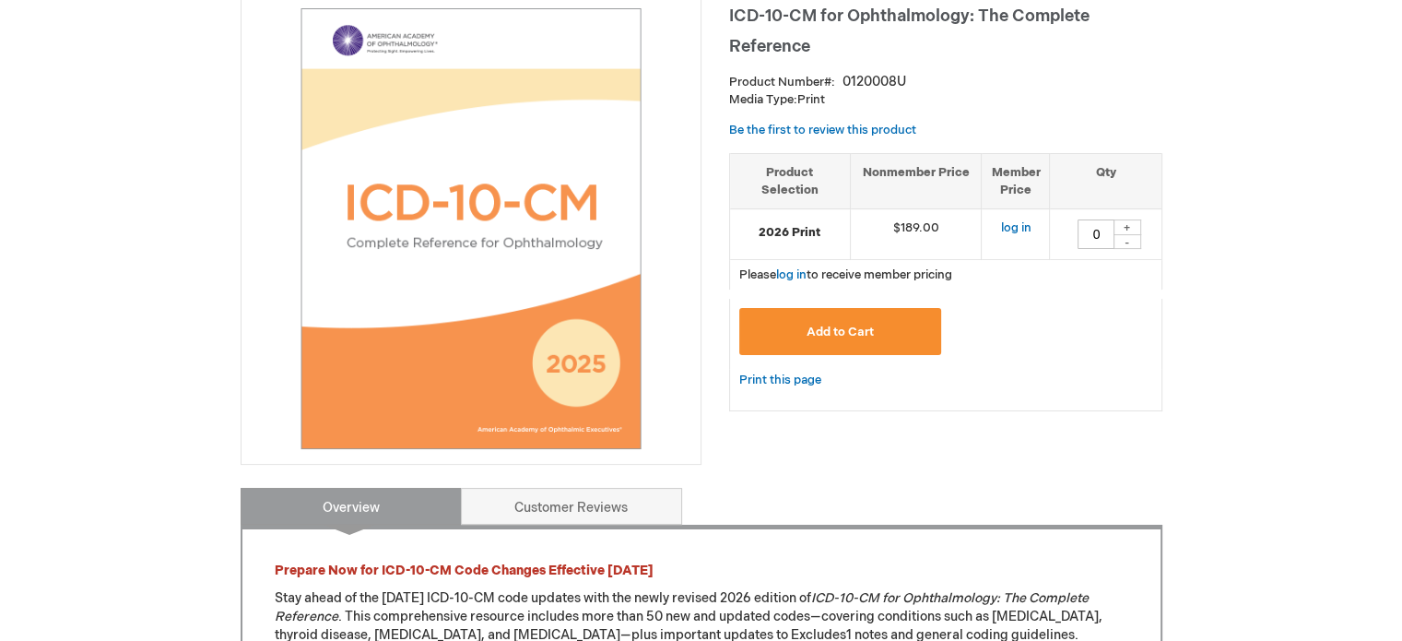
click at [801, 231] on strong "2026 Print" at bounding box center [789, 233] width 101 height 18
click at [1121, 225] on div "+" at bounding box center [1127, 227] width 28 height 16
type input "1"
click at [859, 319] on button "Add to Cart" at bounding box center [840, 331] width 203 height 47
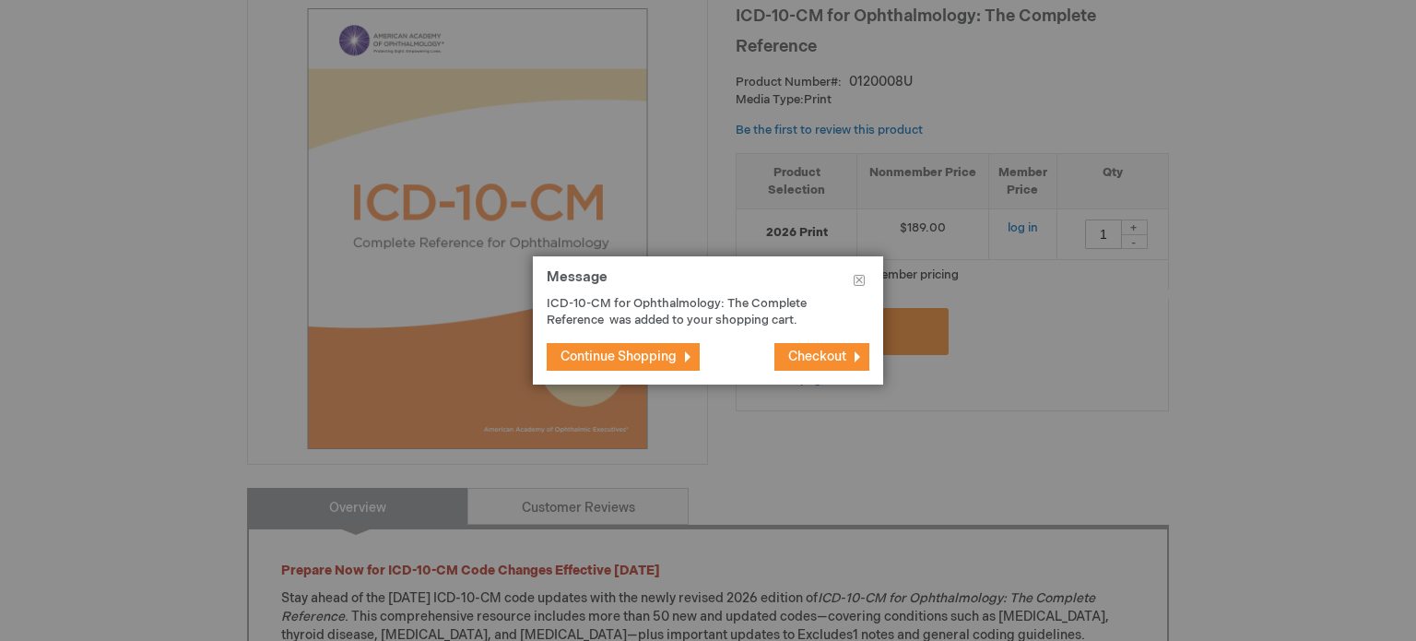
click at [608, 357] on span "Continue Shopping" at bounding box center [618, 356] width 116 height 16
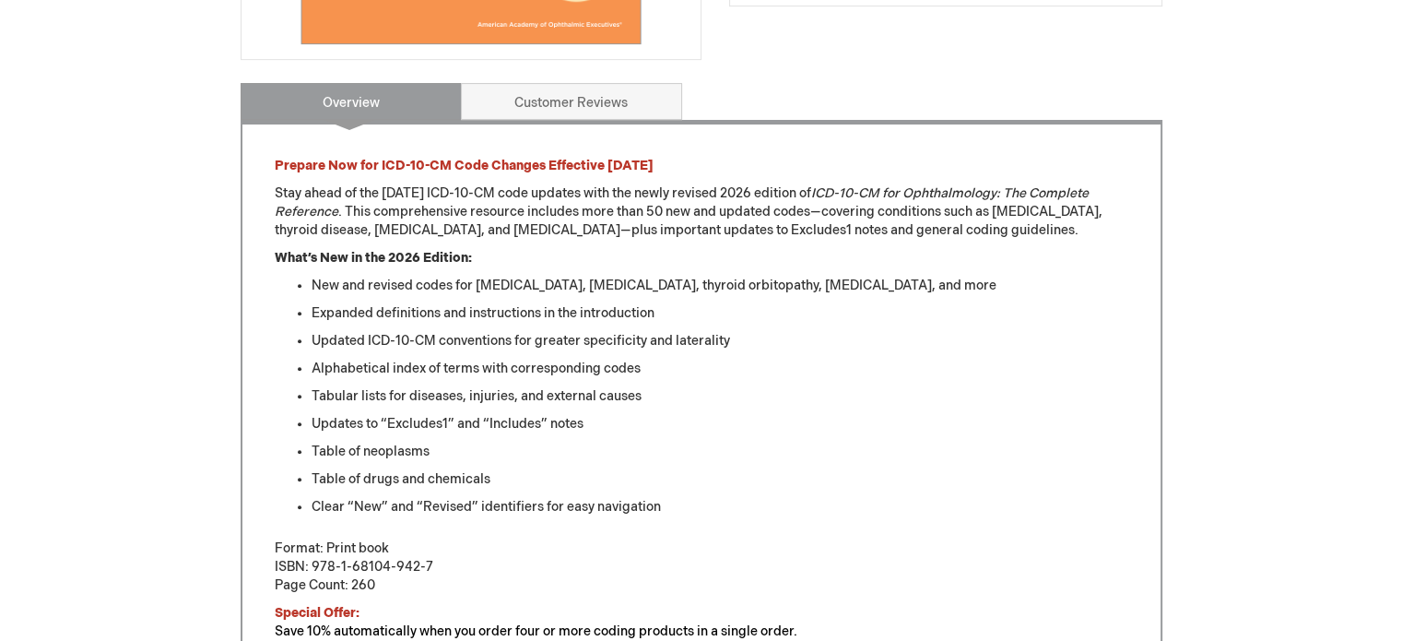
scroll to position [737, 0]
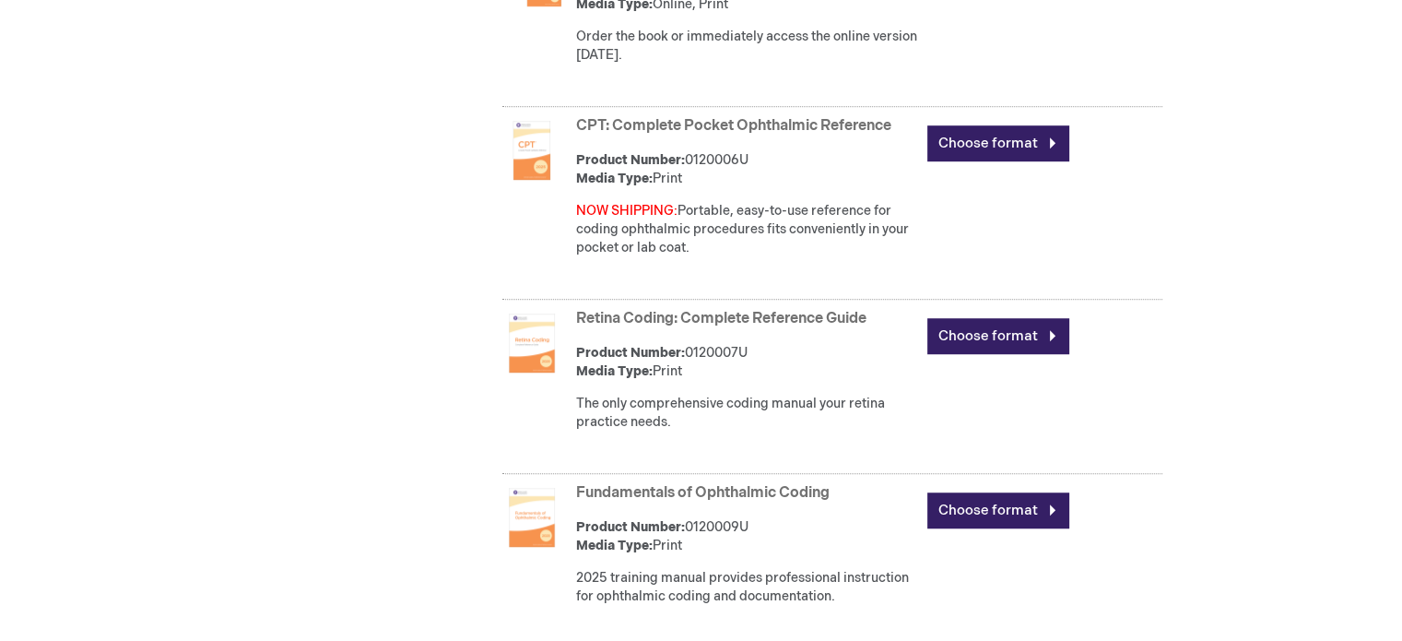
scroll to position [1375, 0]
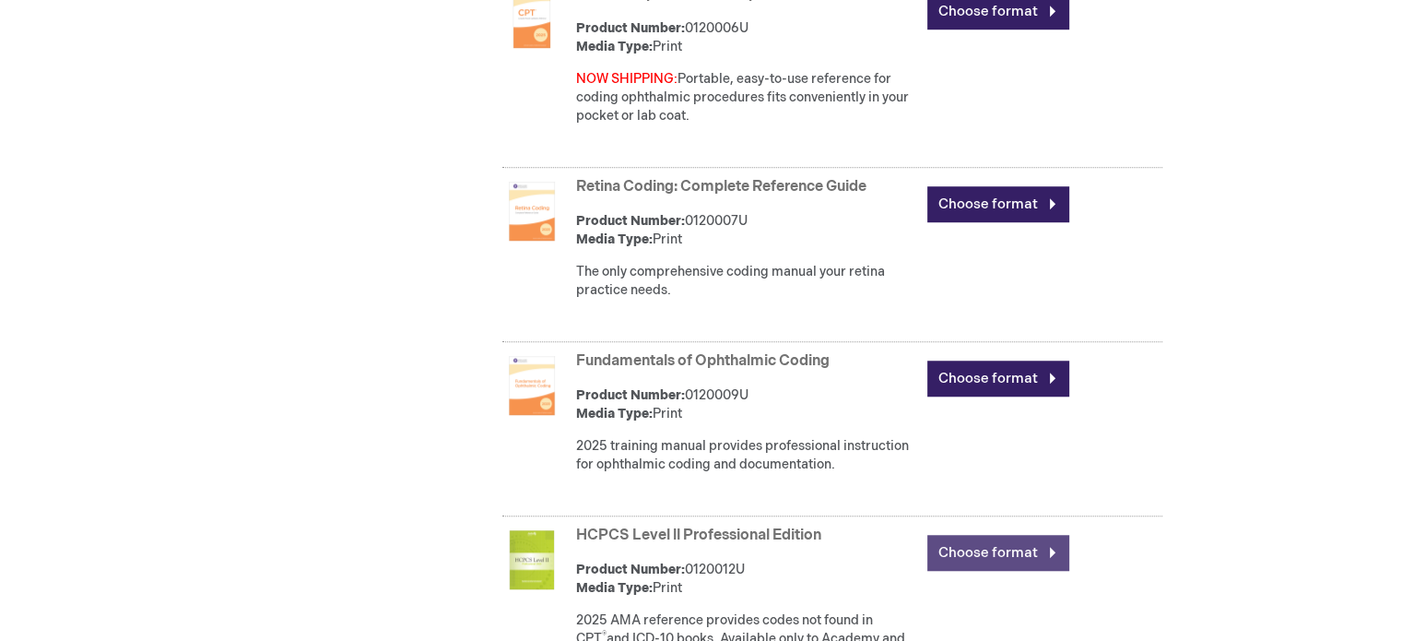
click at [980, 559] on link "Choose format" at bounding box center [998, 553] width 142 height 36
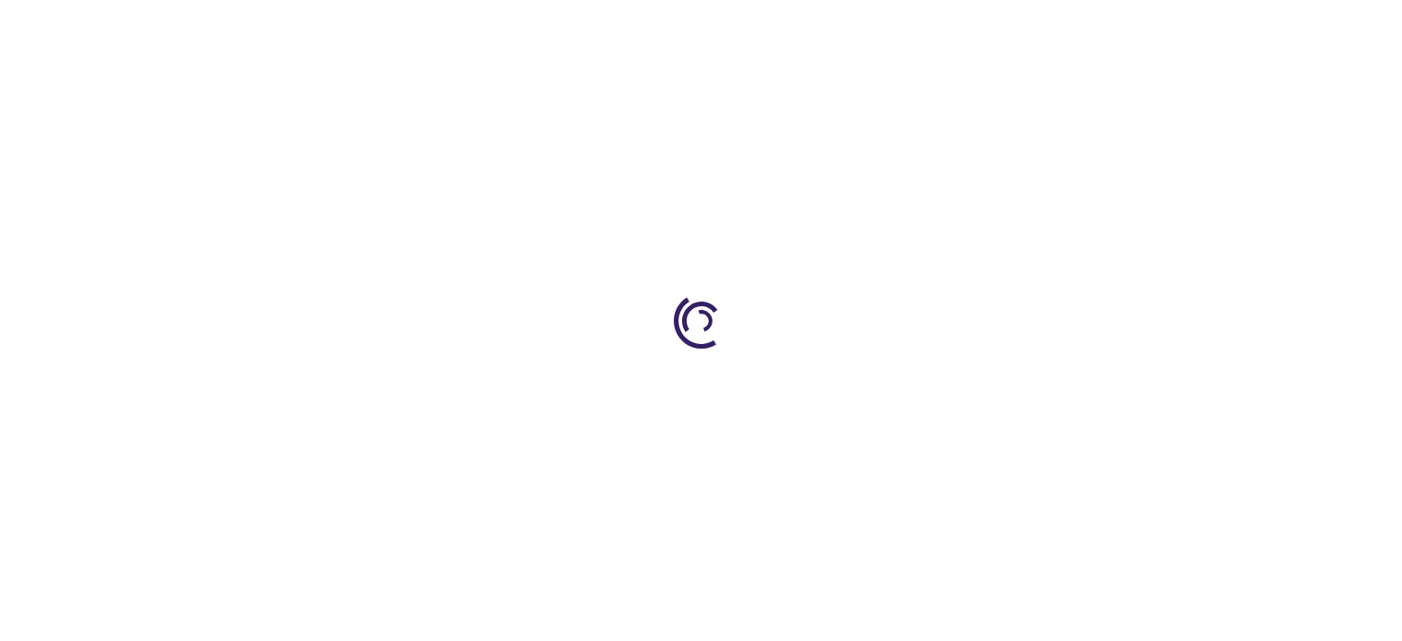
type input "0"
